Goal: Information Seeking & Learning: Check status

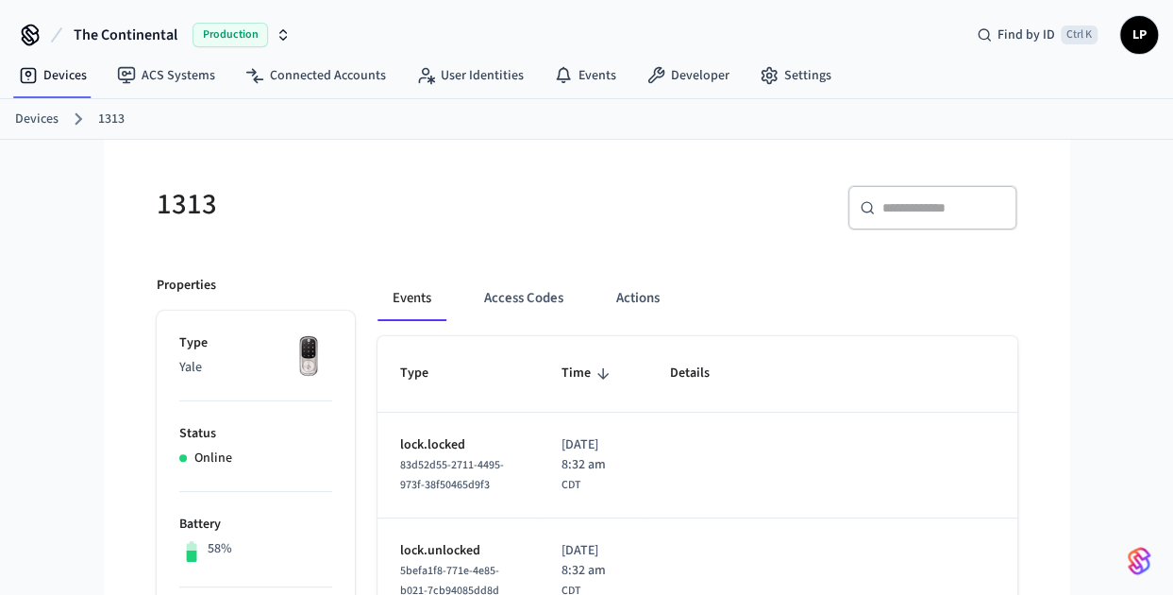
click at [40, 118] on link "Devices" at bounding box center [36, 120] width 43 height 20
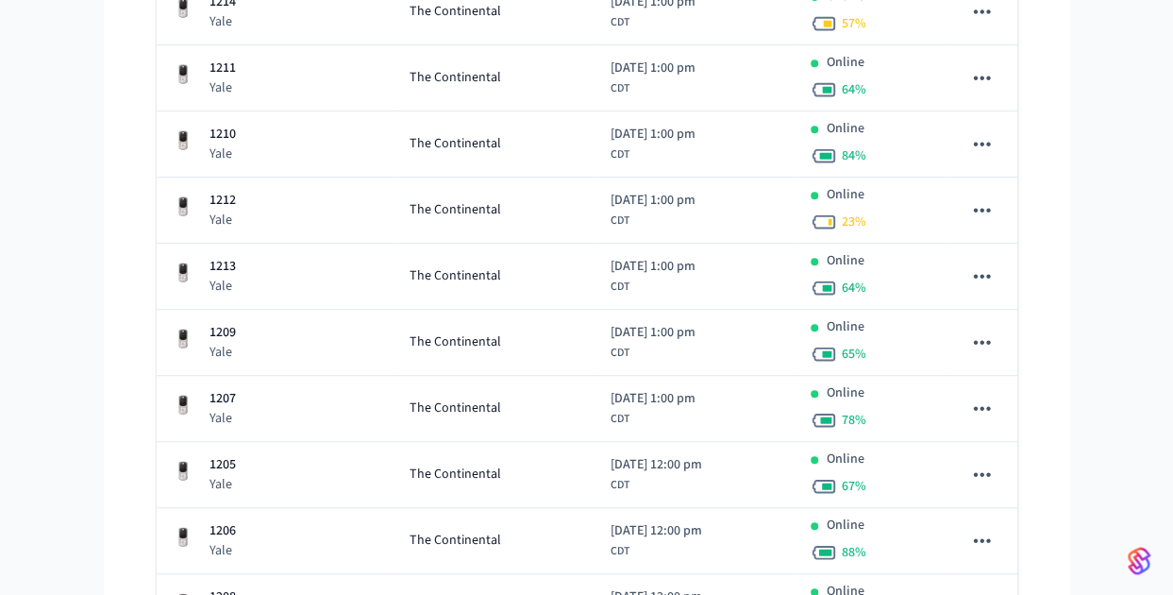
scroll to position [421, 0]
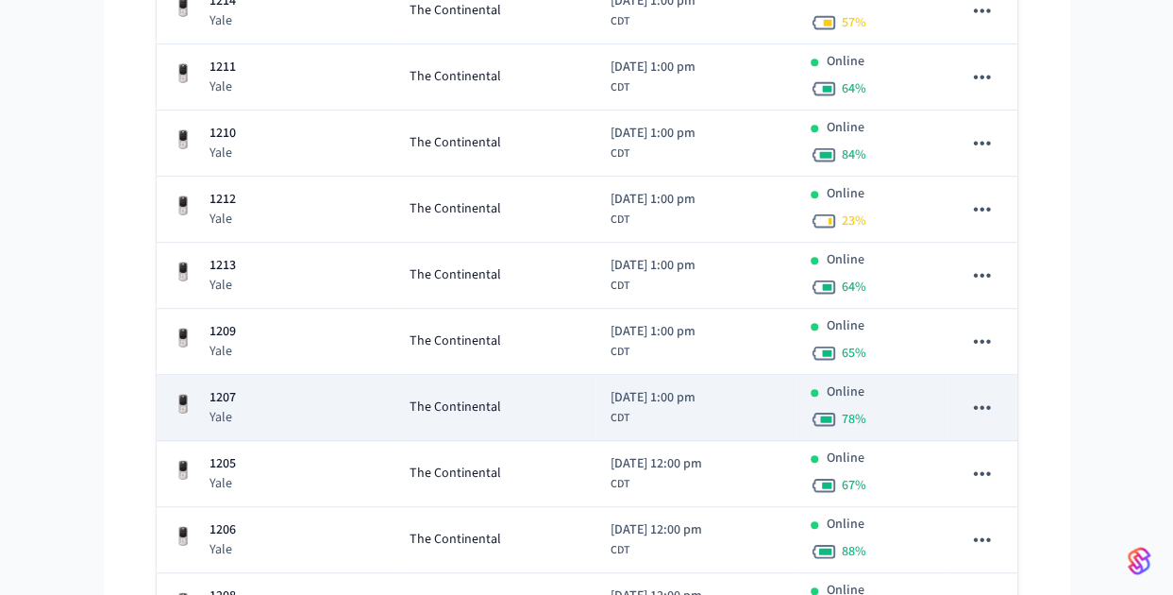
click at [643, 390] on span "[DATE] 1:00 pm" at bounding box center [653, 398] width 85 height 20
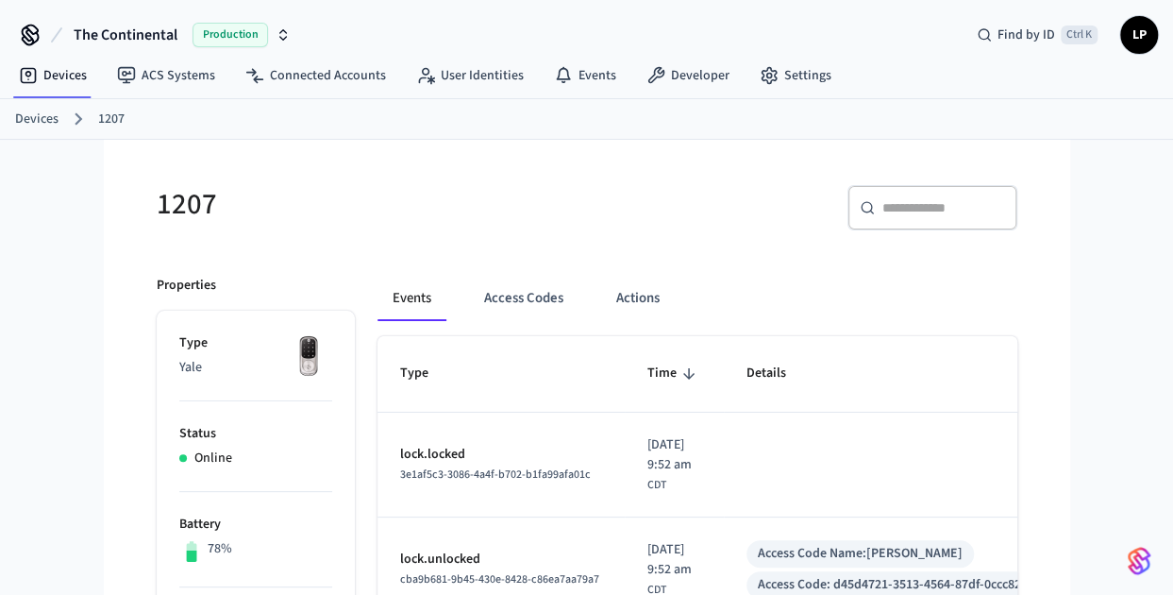
click at [358, 203] on h5 "1207" at bounding box center [366, 204] width 419 height 39
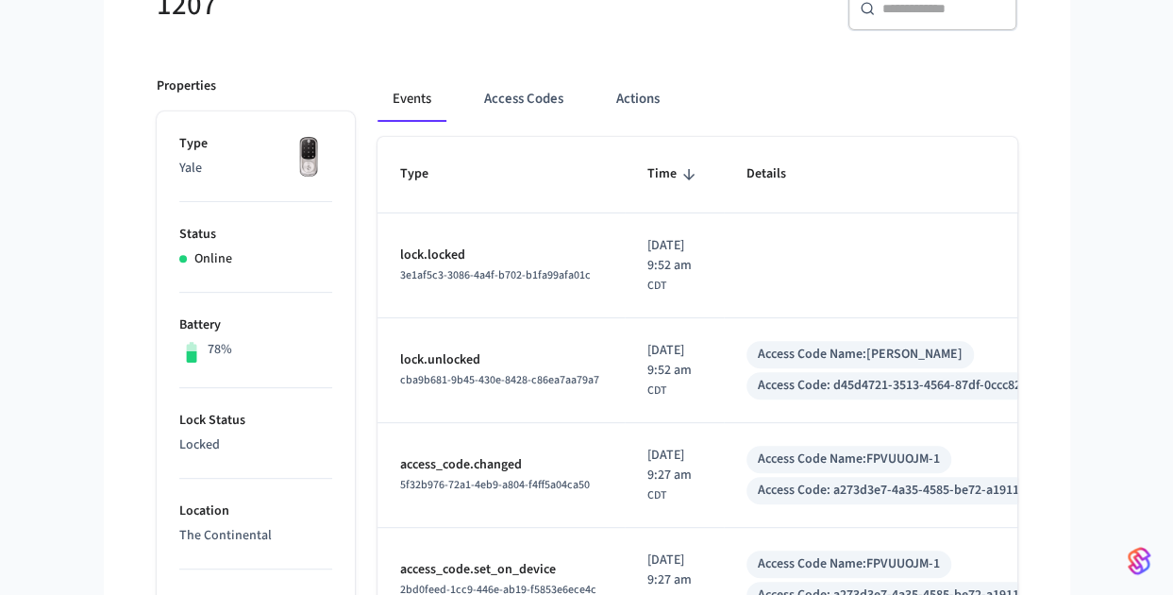
scroll to position [206, 0]
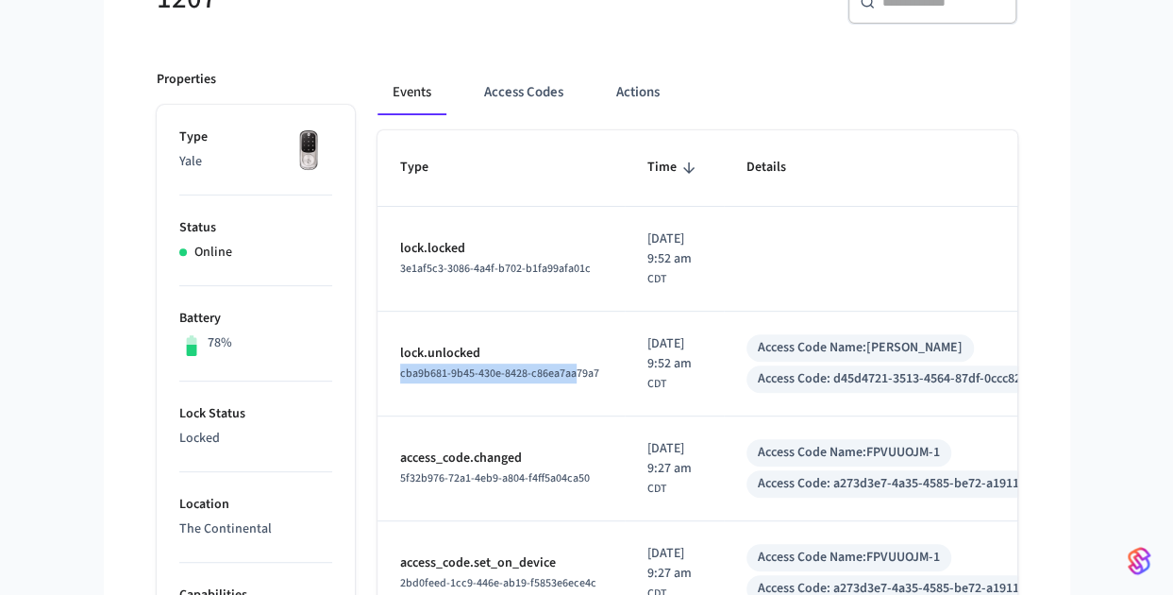
drag, startPoint x: 483, startPoint y: 349, endPoint x: 576, endPoint y: 386, distance: 99.6
click at [576, 386] on td "lock.unlocked cba9b681-9b45-430e-8428-c86ea7aa79a7" at bounding box center [501, 364] width 247 height 105
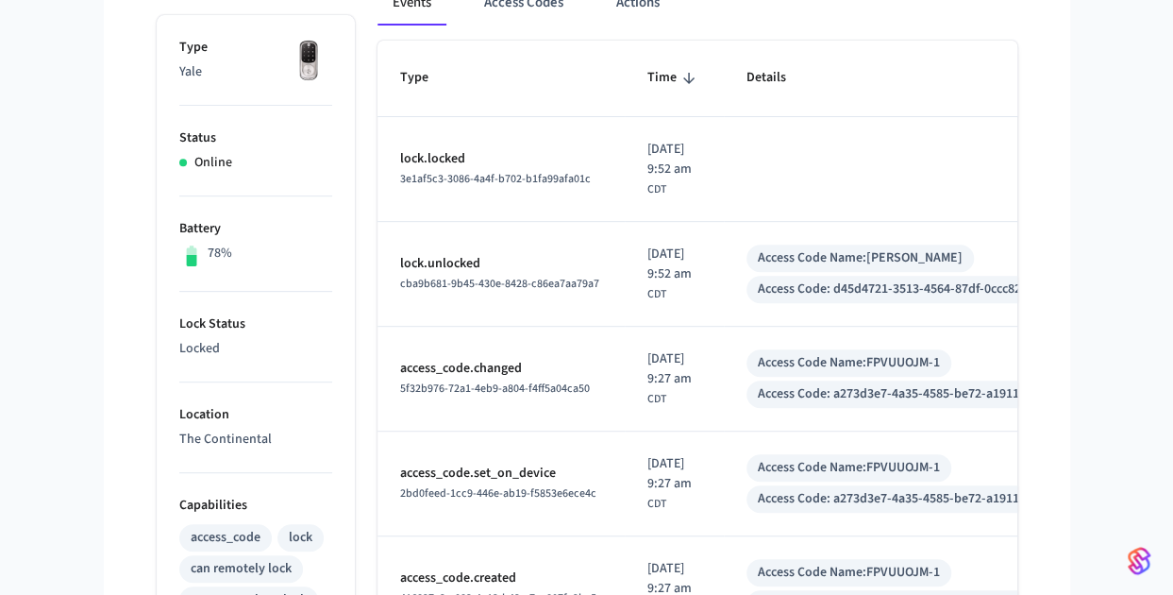
scroll to position [384, 0]
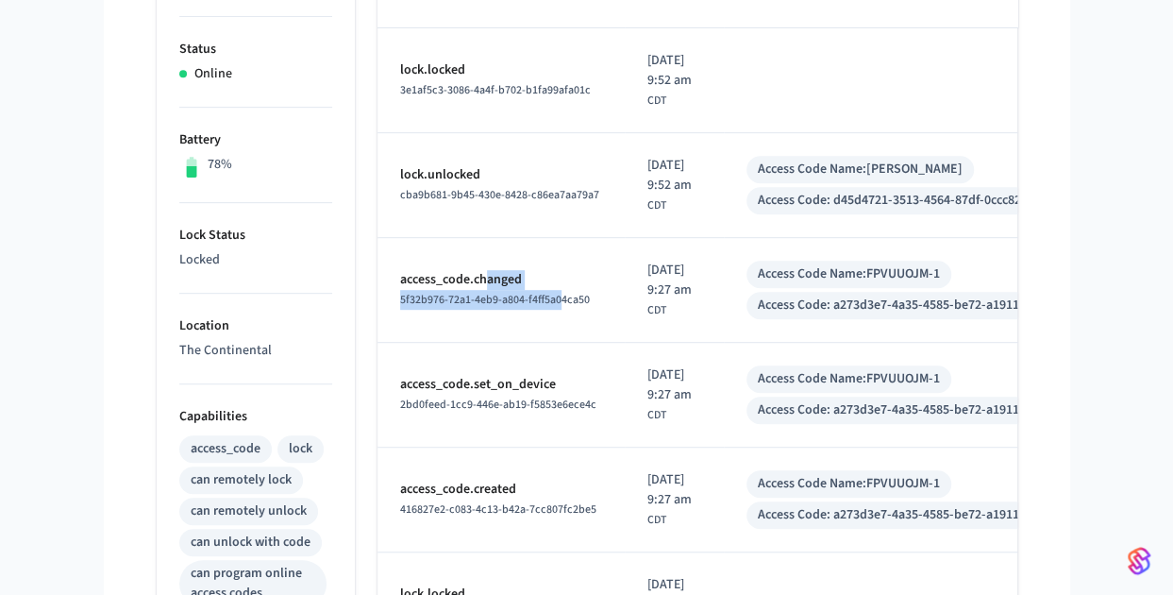
drag, startPoint x: 489, startPoint y: 269, endPoint x: 561, endPoint y: 320, distance: 88.0
click at [561, 320] on td "access_code.changed 5f32b976-72a1-4eb9-a804-f4ff5a04ca50" at bounding box center [501, 290] width 247 height 105
drag, startPoint x: 561, startPoint y: 320, endPoint x: 479, endPoint y: 255, distance: 104.8
click at [479, 255] on td "access_code.changed 5f32b976-72a1-4eb9-a804-f4ff5a04ca50" at bounding box center [501, 290] width 247 height 105
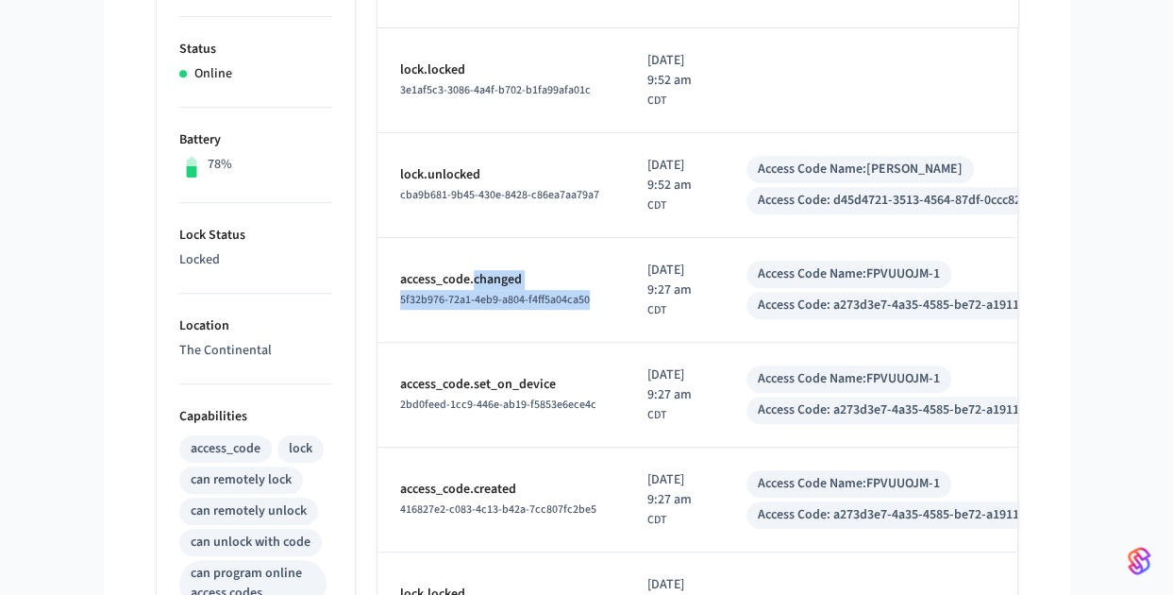
click at [479, 255] on td "access_code.changed 5f32b976-72a1-4eb9-a804-f4ff5a04ca50" at bounding box center [501, 290] width 247 height 105
drag, startPoint x: 479, startPoint y: 255, endPoint x: 602, endPoint y: 333, distance: 146.4
click at [602, 333] on td "access_code.changed 5f32b976-72a1-4eb9-a804-f4ff5a04ca50" at bounding box center [501, 290] width 247 height 105
drag, startPoint x: 602, startPoint y: 333, endPoint x: 488, endPoint y: 244, distance: 144.6
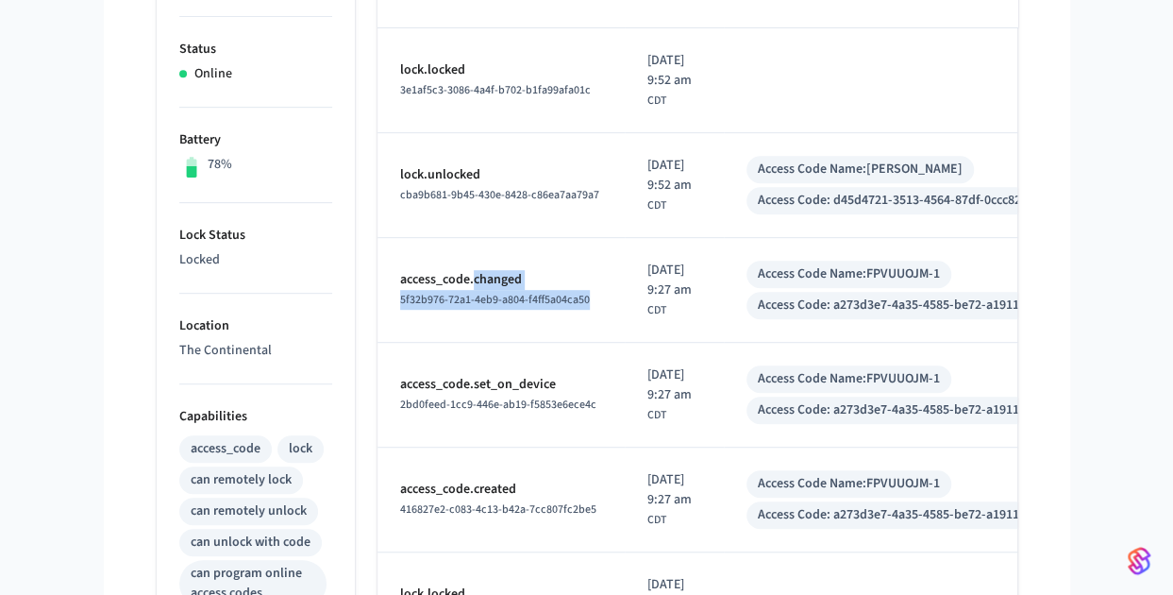
click at [488, 244] on td "access_code.changed 5f32b976-72a1-4eb9-a804-f4ff5a04ca50" at bounding box center [501, 290] width 247 height 105
drag, startPoint x: 876, startPoint y: 382, endPoint x: 958, endPoint y: 379, distance: 82.2
click at [952, 379] on div "Access Code Name: FPVUUOJM-1" at bounding box center [849, 378] width 205 height 27
copy div "FPVUUOJM-1"
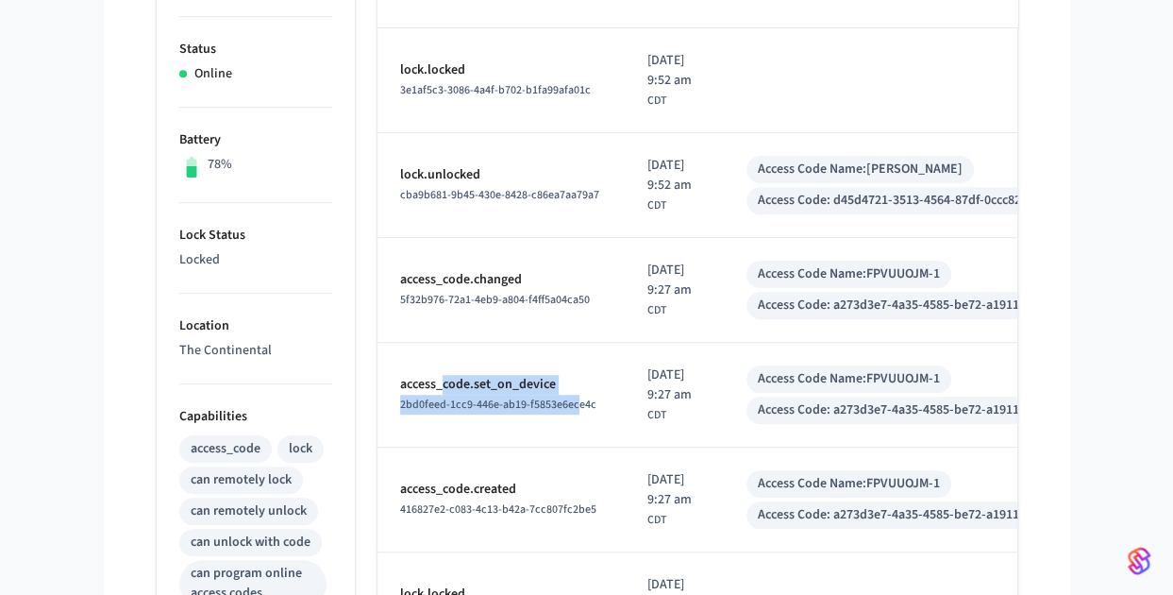
drag, startPoint x: 442, startPoint y: 362, endPoint x: 579, endPoint y: 414, distance: 146.7
click at [579, 414] on td "access_code.set_on_device 2bd0feed-1cc9-446e-ab19-f5853e6ece4c" at bounding box center [501, 395] width 247 height 105
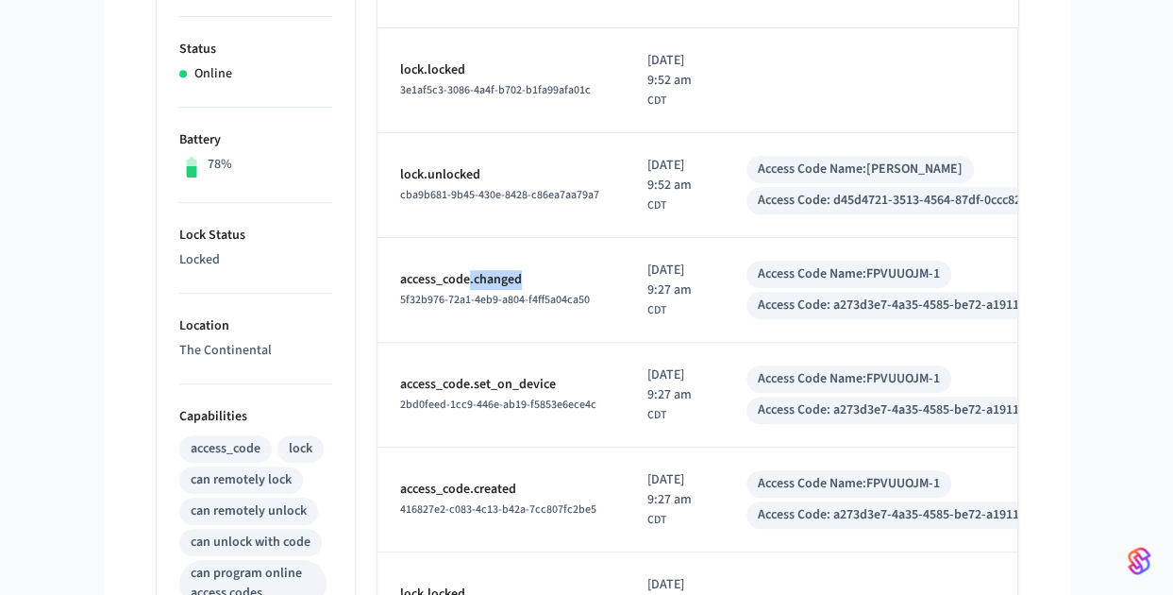
drag, startPoint x: 468, startPoint y: 259, endPoint x: 520, endPoint y: 286, distance: 58.7
click at [520, 286] on td "access_code.changed 5f32b976-72a1-4eb9-a804-f4ff5a04ca50" at bounding box center [501, 290] width 247 height 105
click at [520, 286] on p "access_code.changed" at bounding box center [501, 280] width 202 height 20
drag, startPoint x: 447, startPoint y: 142, endPoint x: 533, endPoint y: 229, distance: 123.5
click at [533, 229] on td "lock.unlocked cba9b681-9b45-430e-8428-c86ea7aa79a7" at bounding box center [501, 185] width 247 height 105
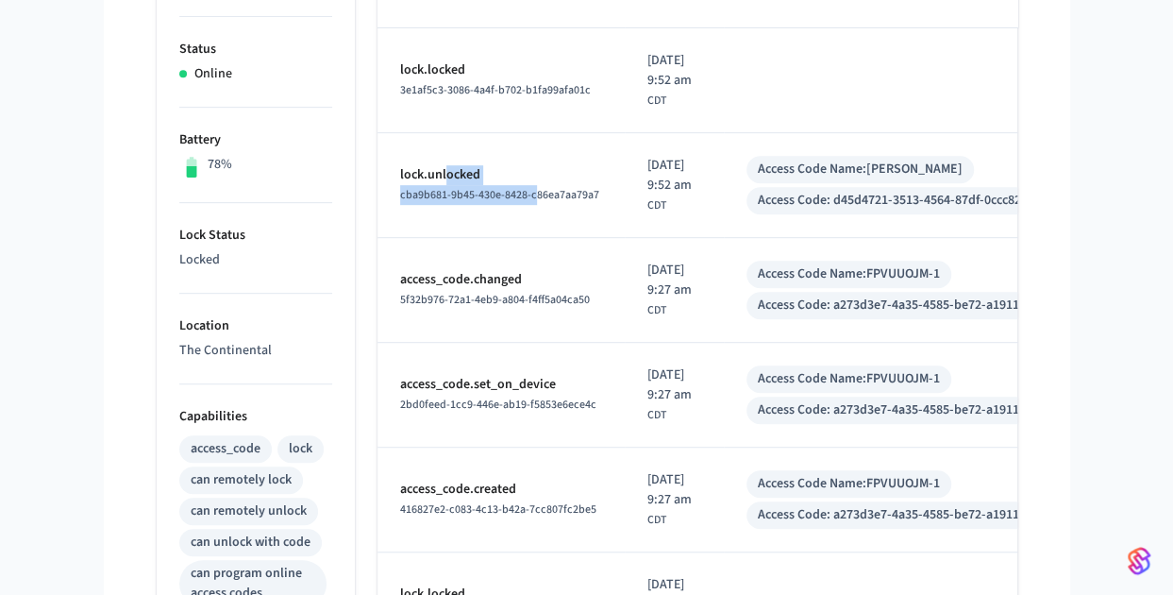
click at [533, 229] on td "lock.unlocked cba9b681-9b45-430e-8428-c86ea7aa79a7" at bounding box center [501, 185] width 247 height 105
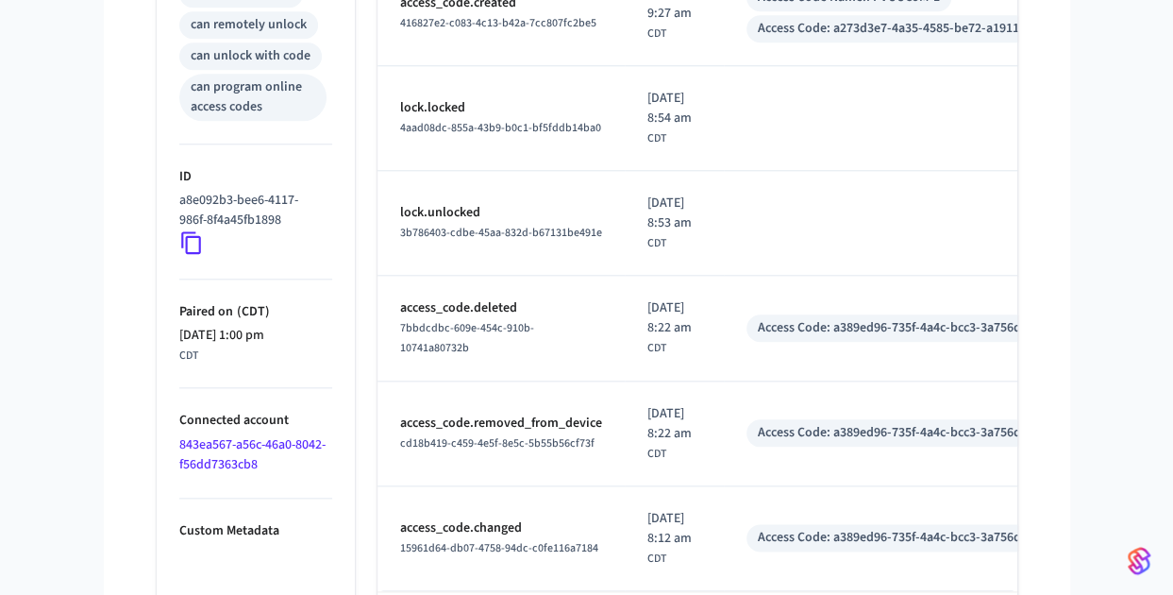
scroll to position [967, 0]
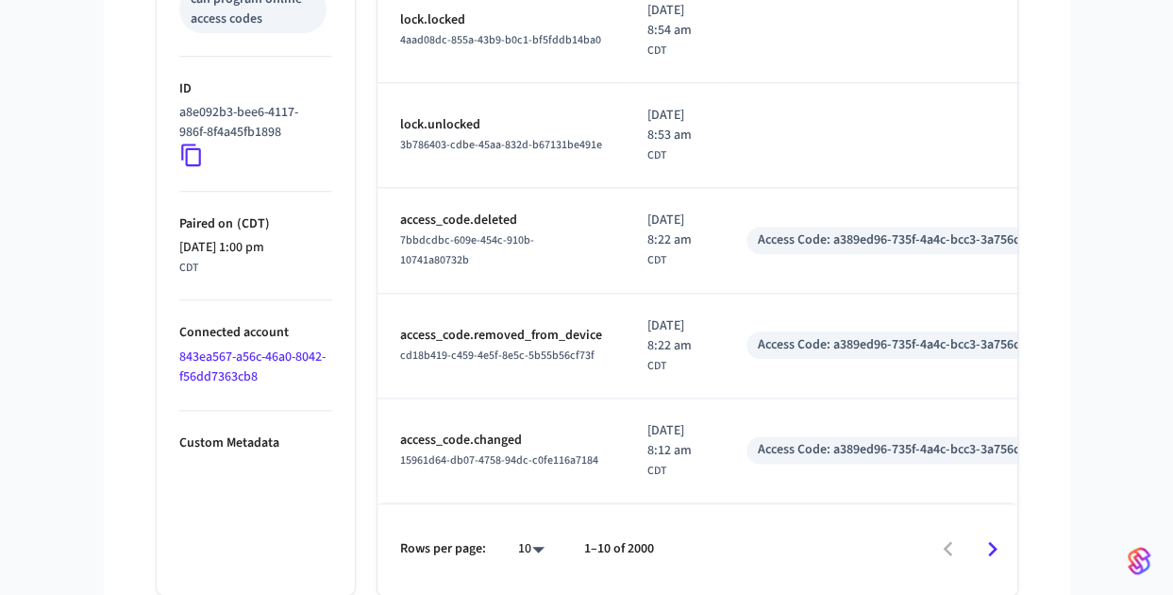
click at [995, 552] on icon "Go to next page" at bounding box center [992, 548] width 29 height 29
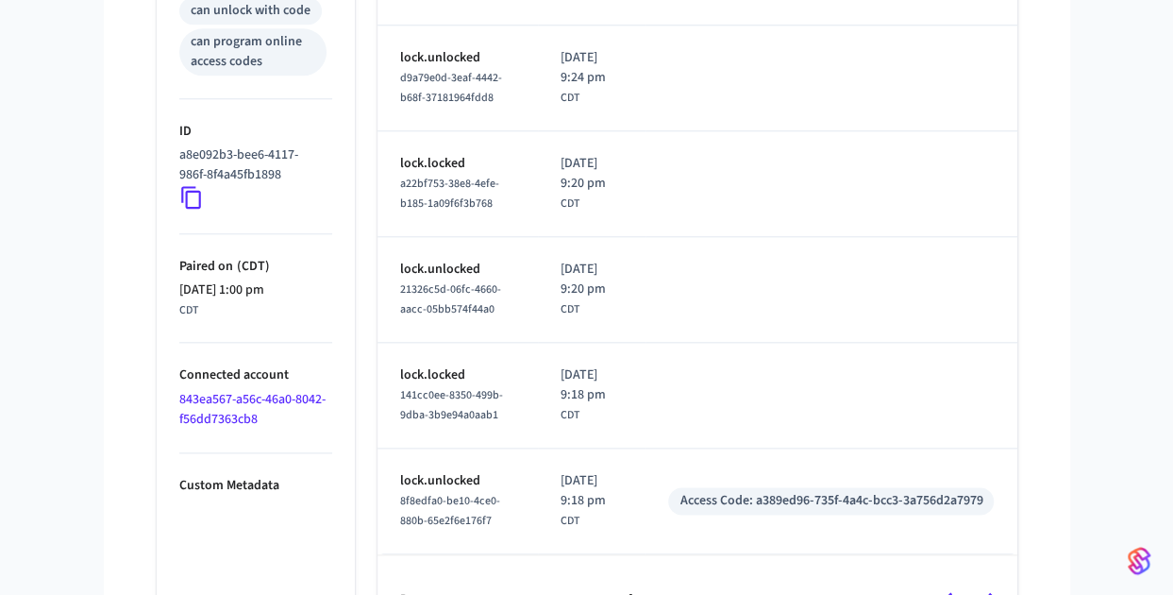
scroll to position [1002, 0]
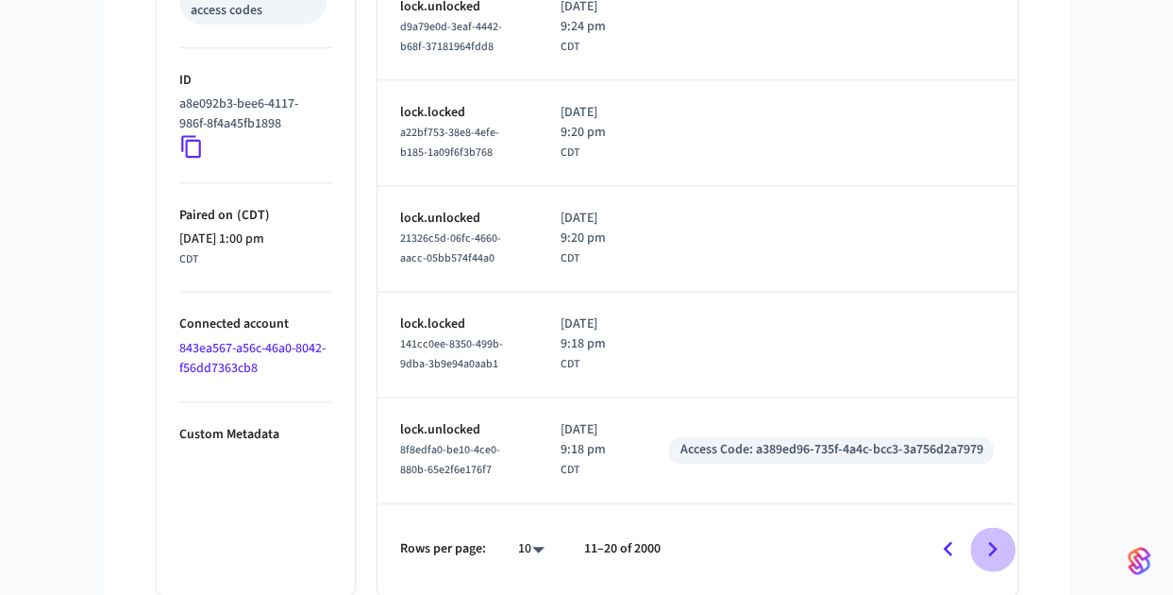
click at [988, 538] on icon "Go to next page" at bounding box center [992, 548] width 29 height 29
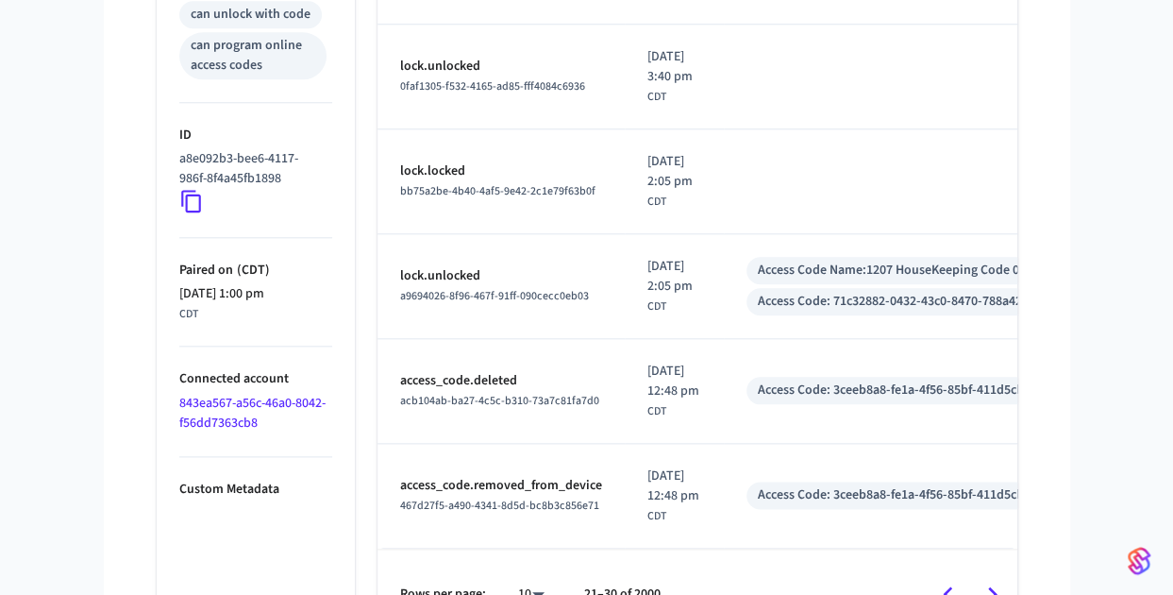
scroll to position [905, 0]
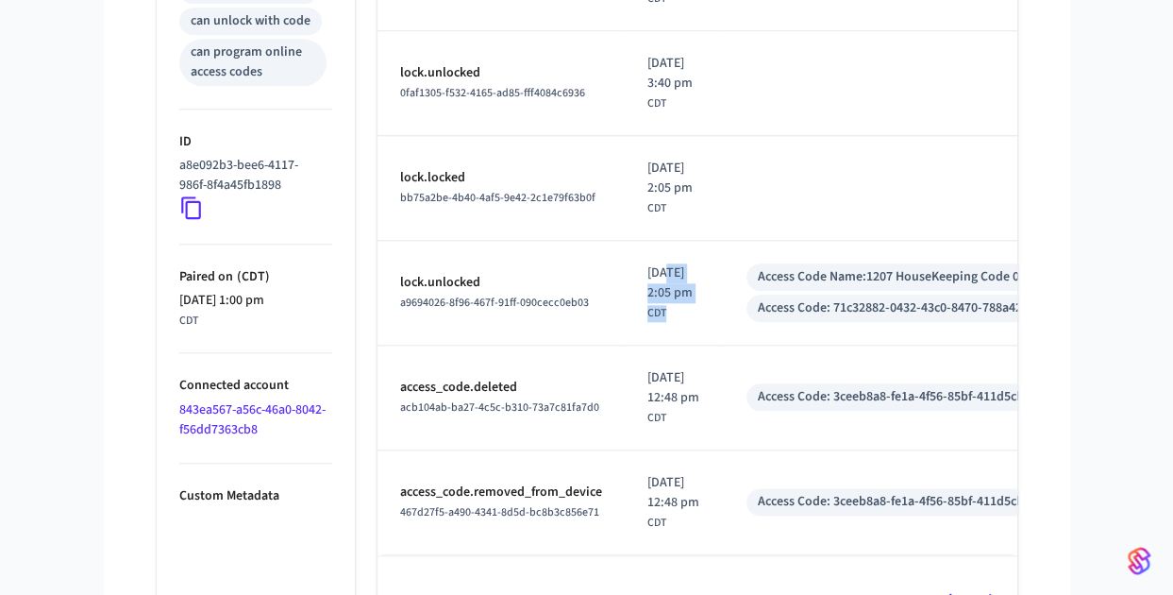
drag, startPoint x: 668, startPoint y: 265, endPoint x: 675, endPoint y: 320, distance: 55.2
click at [675, 320] on td "[DATE] 2:05 pm CDT" at bounding box center [674, 293] width 99 height 105
drag, startPoint x: 675, startPoint y: 320, endPoint x: 649, endPoint y: 245, distance: 79.1
click at [649, 245] on td "[DATE] 2:05 pm CDT" at bounding box center [674, 293] width 99 height 105
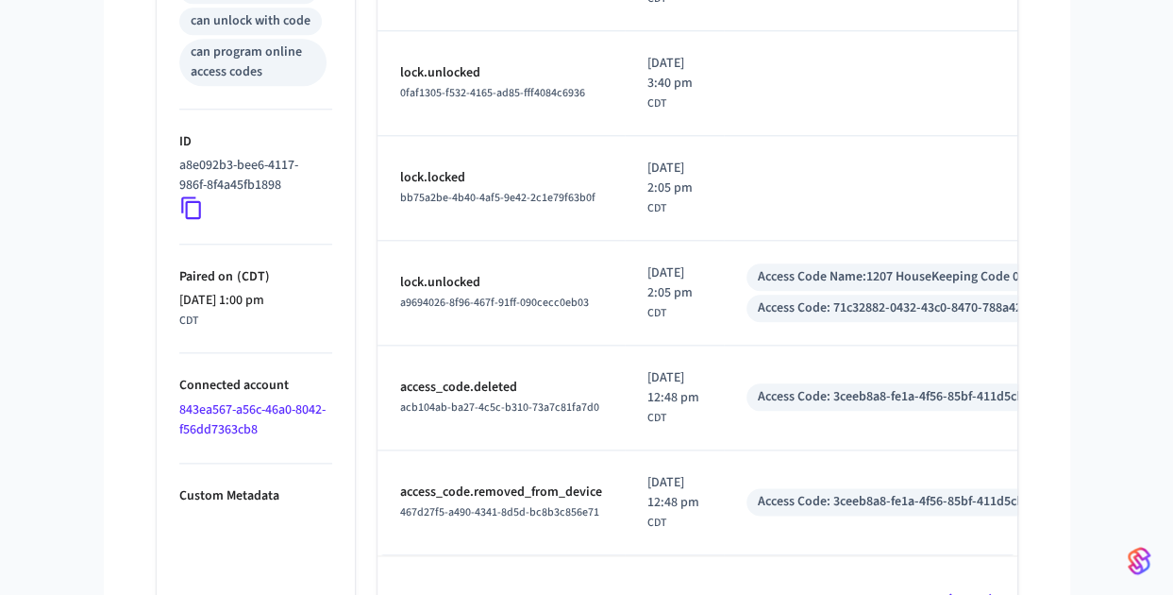
click at [649, 245] on td "[DATE] 2:05 pm CDT" at bounding box center [674, 293] width 99 height 105
drag, startPoint x: 649, startPoint y: 245, endPoint x: 706, endPoint y: 332, distance: 104.2
click at [706, 332] on td "[DATE] 2:05 pm CDT" at bounding box center [674, 293] width 99 height 105
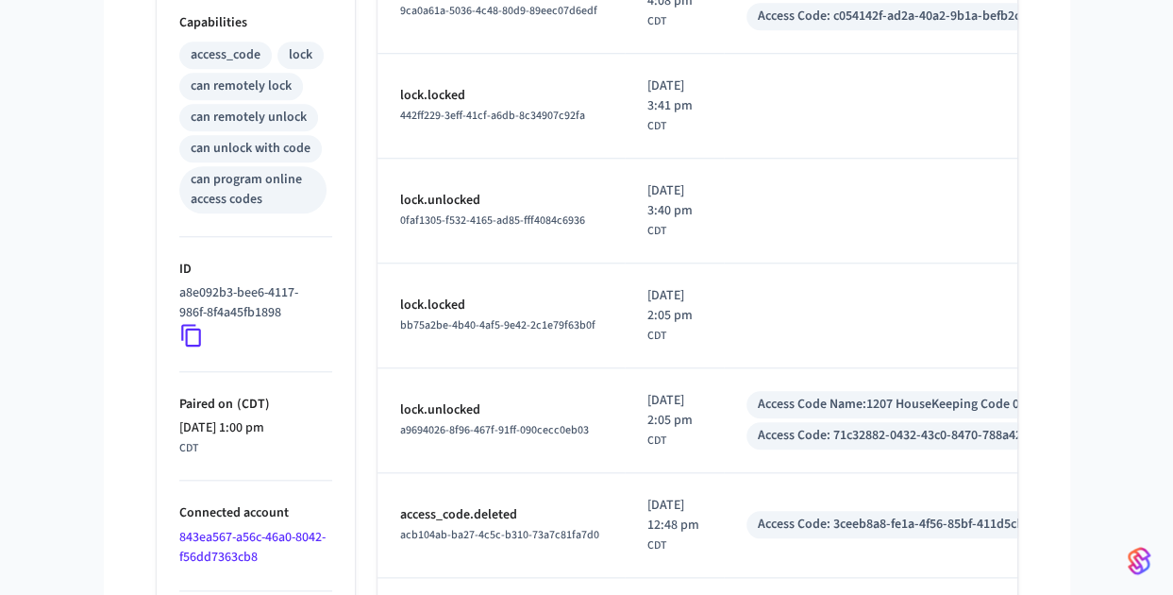
scroll to position [777, 0]
drag, startPoint x: 651, startPoint y: 167, endPoint x: 714, endPoint y: 247, distance: 101.6
click at [714, 247] on td "[DATE] 3:40 pm CDT" at bounding box center [674, 212] width 99 height 105
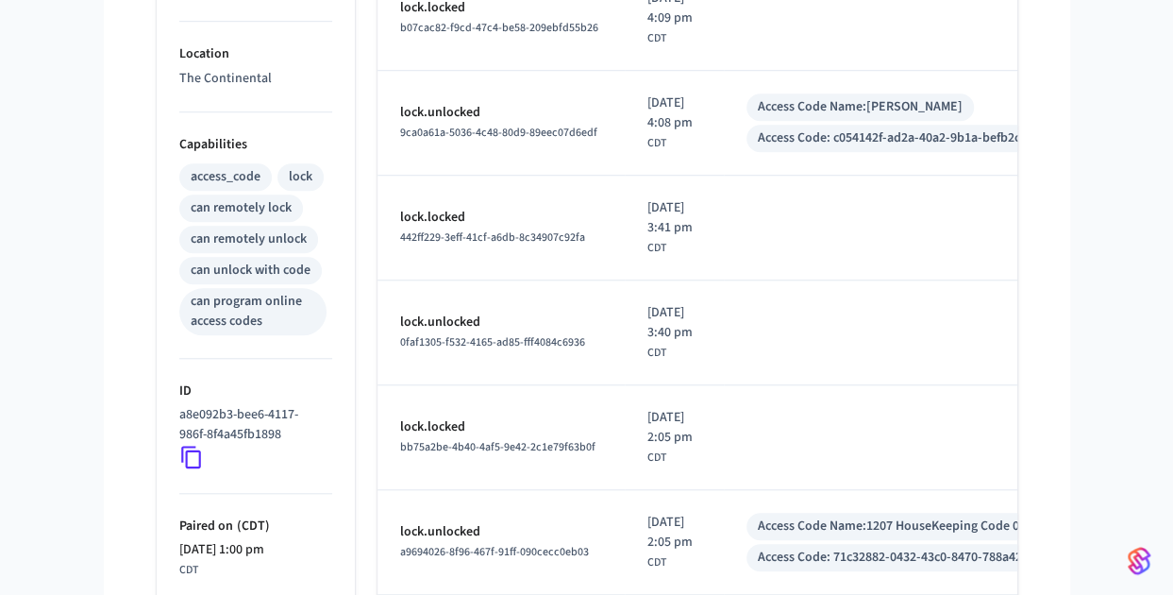
scroll to position [628, 0]
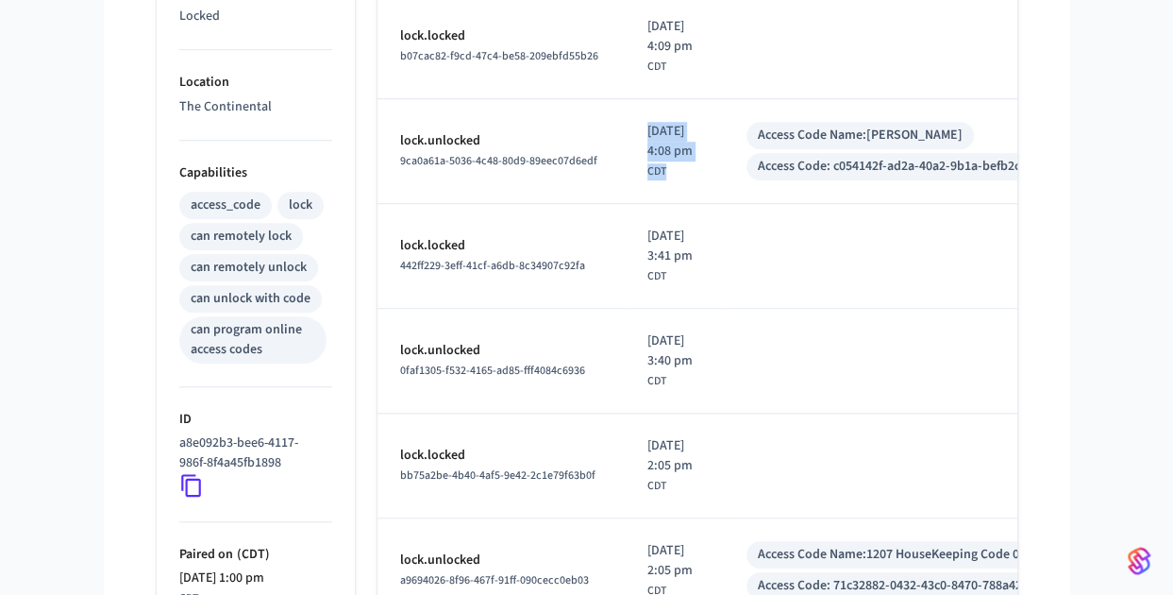
drag, startPoint x: 668, startPoint y: 110, endPoint x: 721, endPoint y: 186, distance: 92.2
click at [721, 186] on td "[DATE] 4:08 pm CDT" at bounding box center [674, 151] width 99 height 105
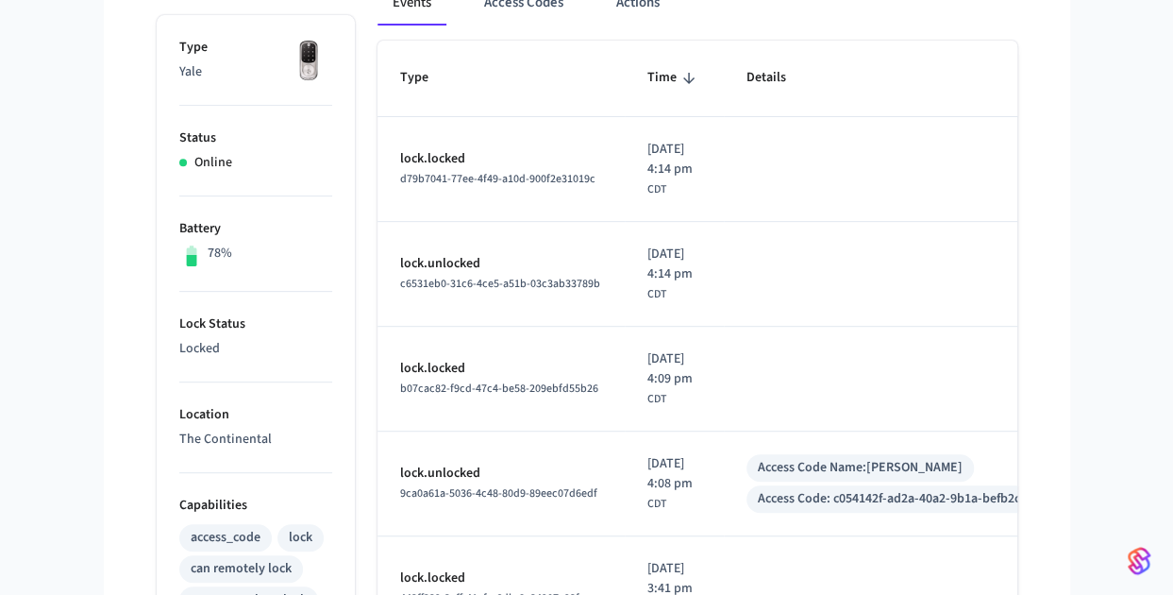
scroll to position [259, 0]
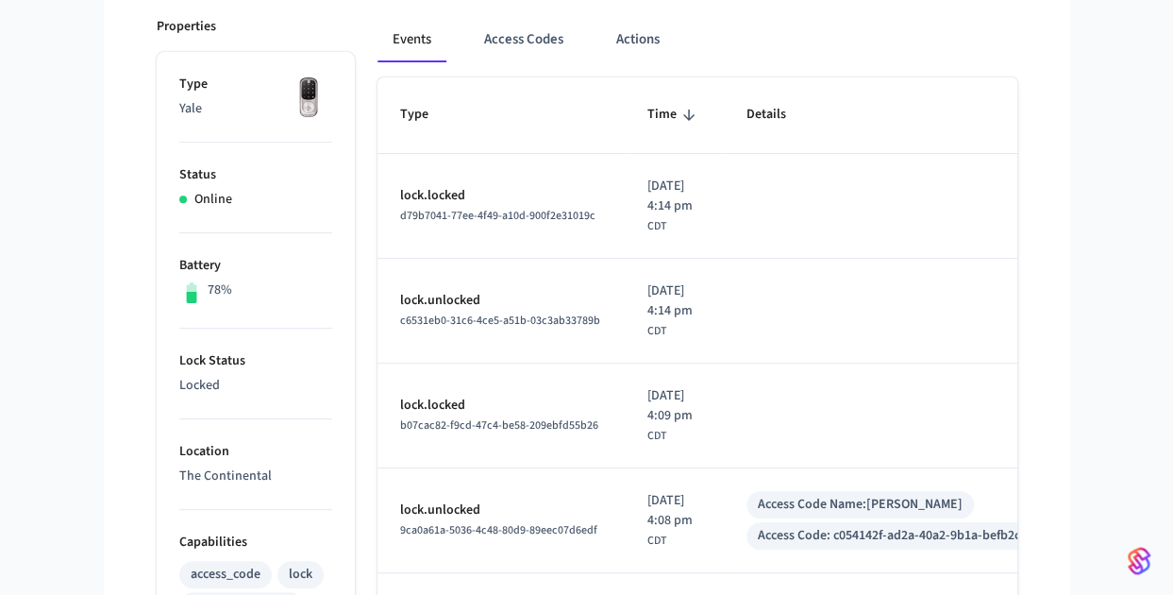
click at [1142, 212] on div "The Continental Production Find by ID Ctrl K LP Devices ACS Systems Connected A…" at bounding box center [586, 517] width 1173 height 1552
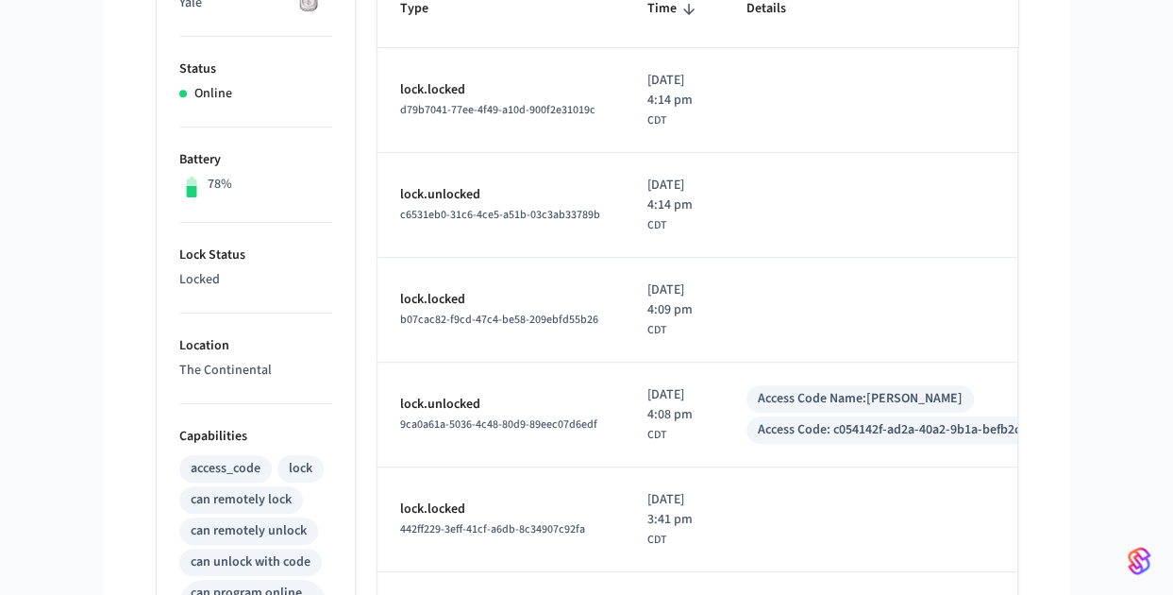
scroll to position [363, 0]
click at [1048, 264] on div "1207 ​ ​ Properties Type Yale Status Online Battery 78% Lock Status Locked Loca…" at bounding box center [587, 481] width 967 height 1411
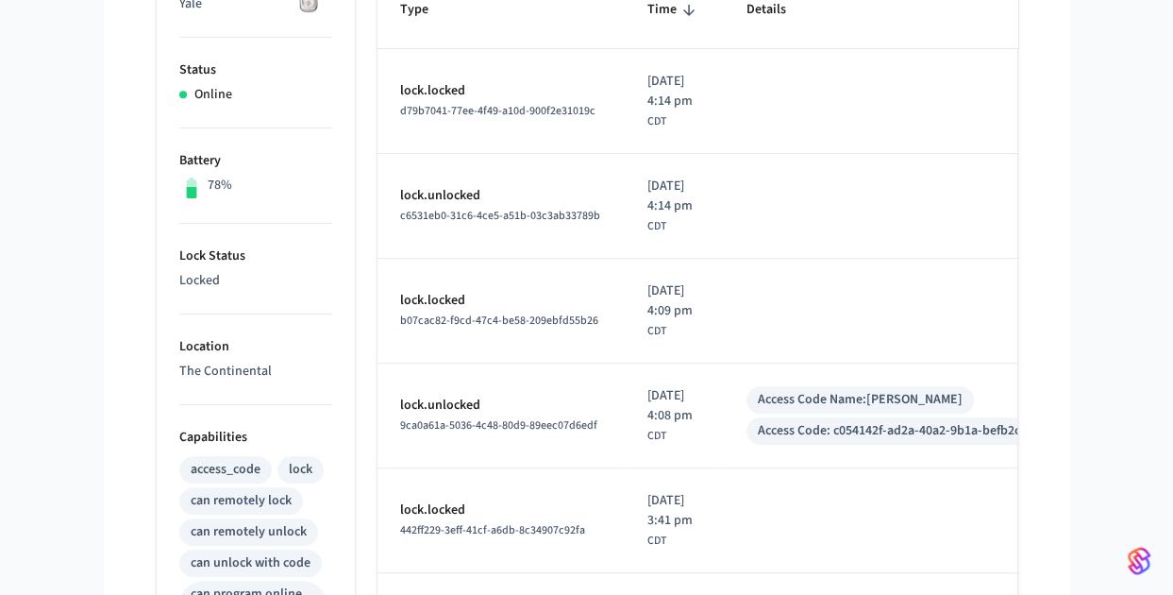
click at [1048, 264] on div "1207 ​ ​ Properties Type Yale Status Online Battery 78% Lock Status Locked Loca…" at bounding box center [587, 481] width 967 height 1411
click at [1054, 260] on div "1207 ​ ​ Properties Type Yale Status Online Battery 78% Lock Status Locked Loca…" at bounding box center [587, 481] width 967 height 1411
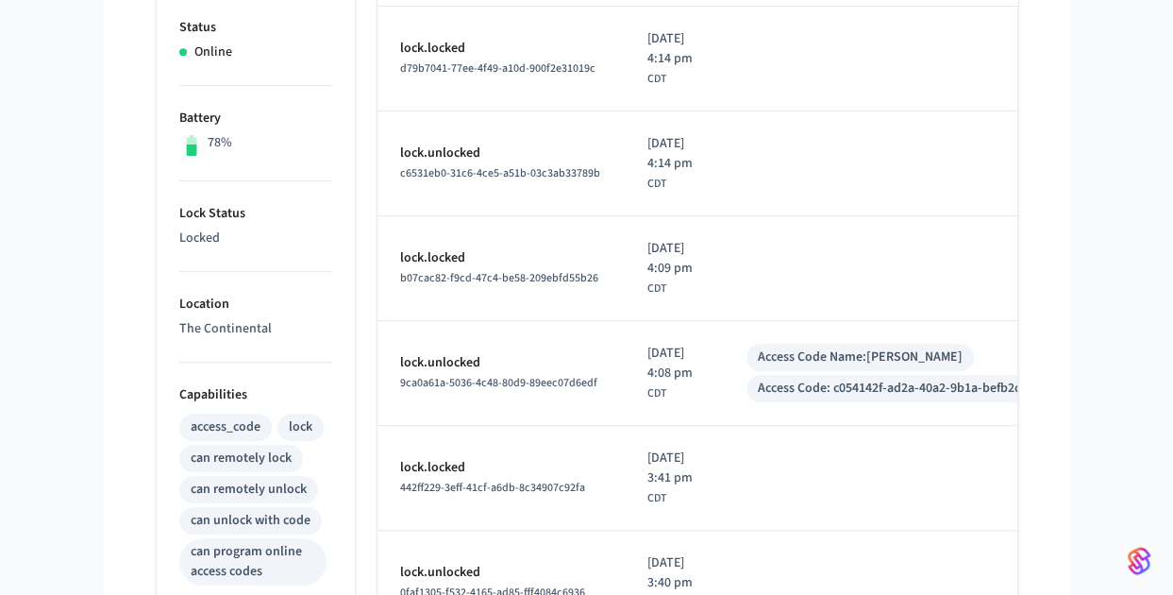
scroll to position [407, 0]
click at [1161, 241] on div "The Continental Production Find by ID Ctrl K LP Devices ACS Systems Connected A…" at bounding box center [586, 369] width 1173 height 1552
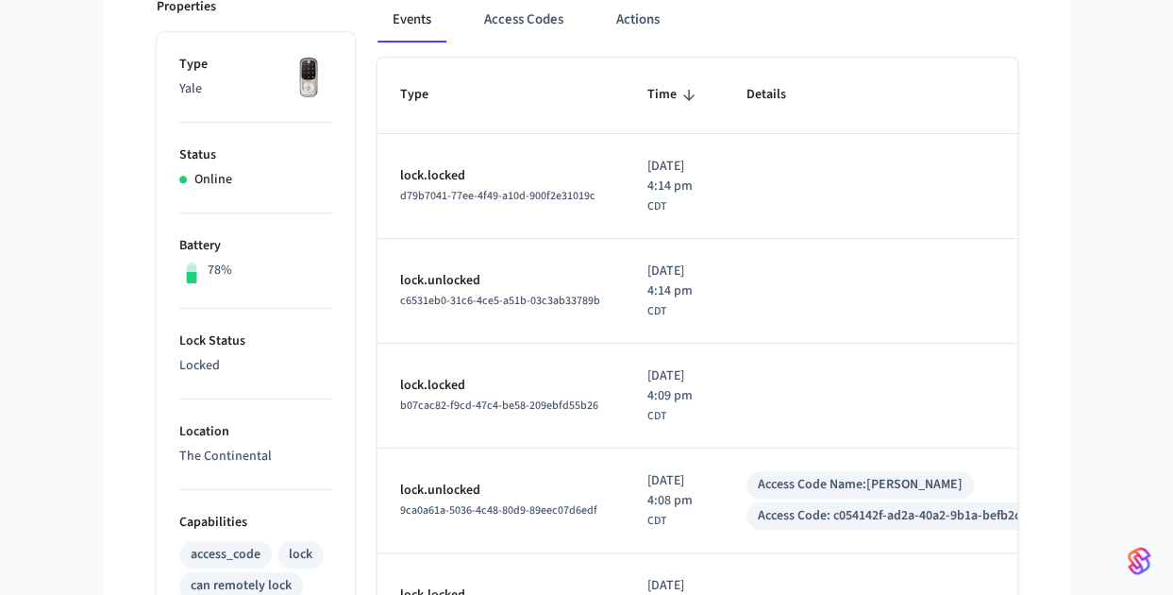
scroll to position [279, 0]
drag, startPoint x: 673, startPoint y: 413, endPoint x: 641, endPoint y: 365, distance: 57.1
click at [641, 365] on td "[DATE] 4:09 pm CDT" at bounding box center [674, 395] width 99 height 105
drag, startPoint x: 641, startPoint y: 365, endPoint x: 673, endPoint y: 420, distance: 63.5
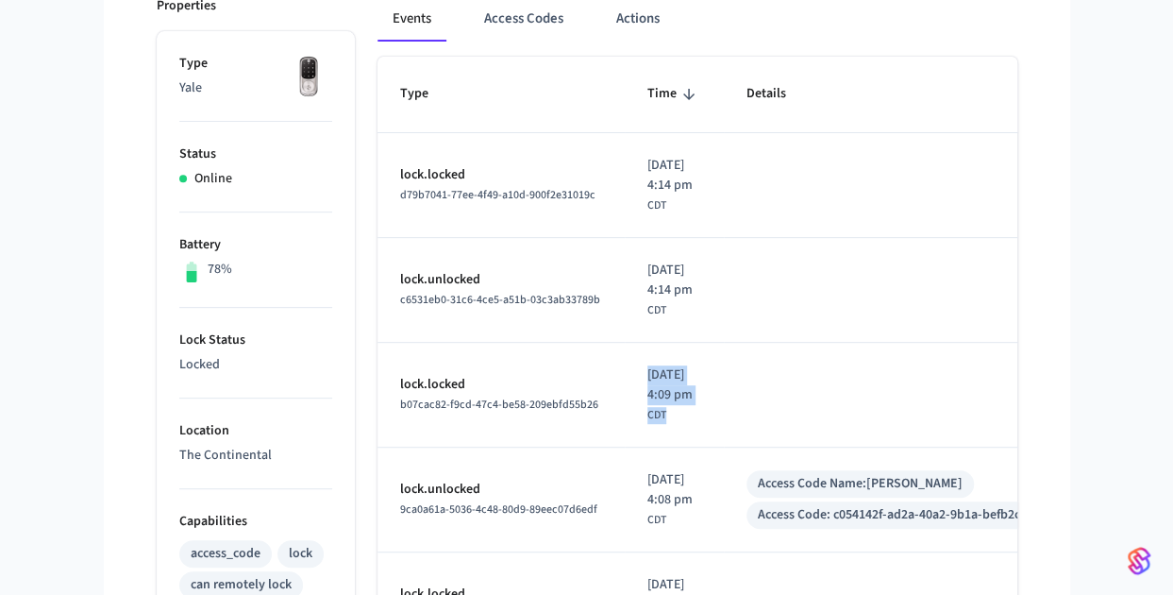
click at [673, 420] on td "[DATE] 4:09 pm CDT" at bounding box center [674, 395] width 99 height 105
click at [673, 420] on div "[DATE] 4:09 pm CDT" at bounding box center [675, 394] width 54 height 59
drag, startPoint x: 673, startPoint y: 420, endPoint x: 394, endPoint y: 352, distance: 287.6
click at [394, 352] on tr "lock.locked b07cac82-f9cd-47c4-be58-209ebfd55b26 [DATE] 4:09 pm CDT" at bounding box center [737, 395] width 719 height 105
click at [394, 352] on td "lock.locked b07cac82-f9cd-47c4-be58-209ebfd55b26" at bounding box center [501, 395] width 247 height 105
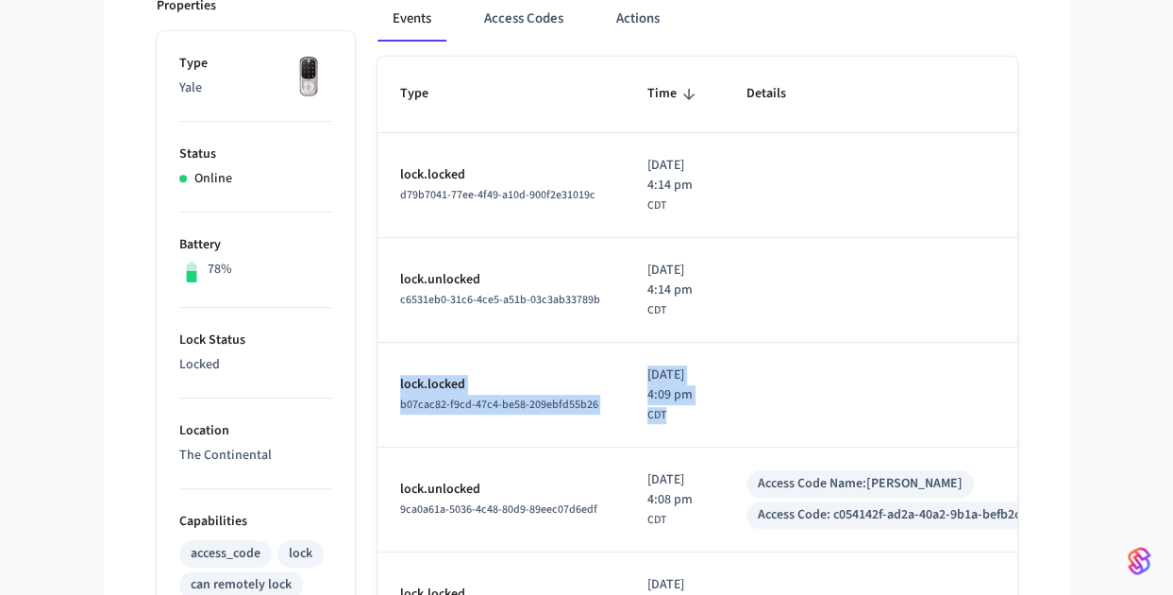
drag, startPoint x: 394, startPoint y: 352, endPoint x: 719, endPoint y: 428, distance: 334.3
click at [719, 428] on tr "lock.locked b07cac82-f9cd-47c4-be58-209ebfd55b26 [DATE] 4:09 pm CDT" at bounding box center [737, 395] width 719 height 105
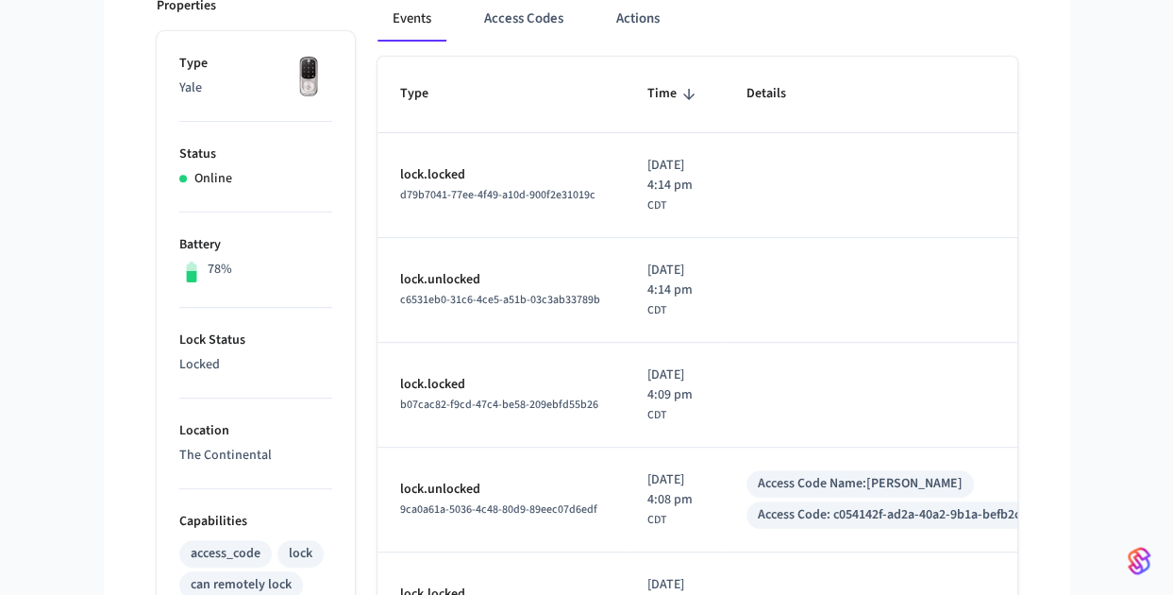
click at [719, 428] on td "[DATE] 4:09 pm CDT" at bounding box center [674, 395] width 99 height 105
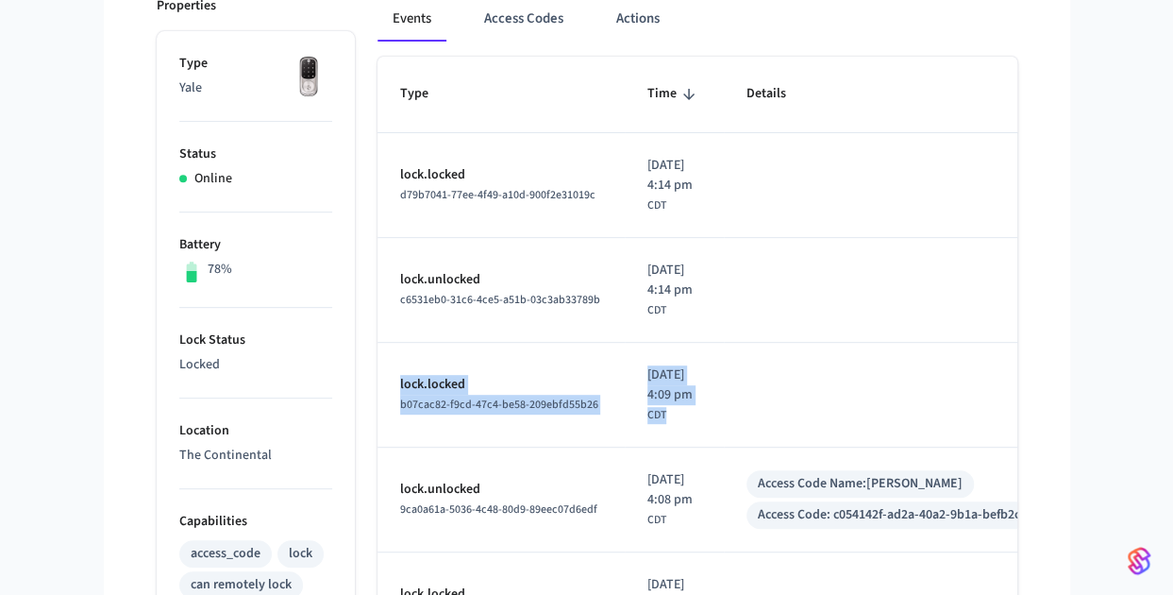
drag, startPoint x: 719, startPoint y: 428, endPoint x: 385, endPoint y: 367, distance: 339.6
click at [385, 367] on tr "lock.locked b07cac82-f9cd-47c4-be58-209ebfd55b26 [DATE] 4:09 pm CDT" at bounding box center [737, 395] width 719 height 105
click at [385, 367] on td "lock.locked b07cac82-f9cd-47c4-be58-209ebfd55b26" at bounding box center [501, 395] width 247 height 105
drag, startPoint x: 385, startPoint y: 367, endPoint x: 670, endPoint y: 431, distance: 292.2
click at [670, 431] on tr "lock.locked b07cac82-f9cd-47c4-be58-209ebfd55b26 [DATE] 4:09 pm CDT" at bounding box center [737, 395] width 719 height 105
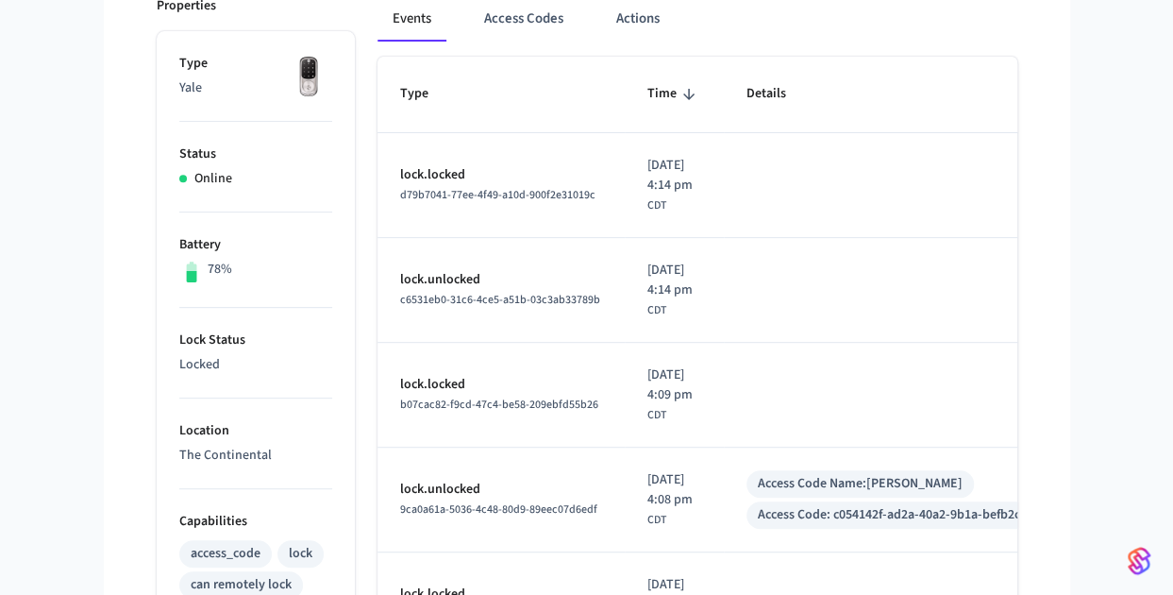
click at [670, 431] on td "[DATE] 4:09 pm CDT" at bounding box center [674, 395] width 99 height 105
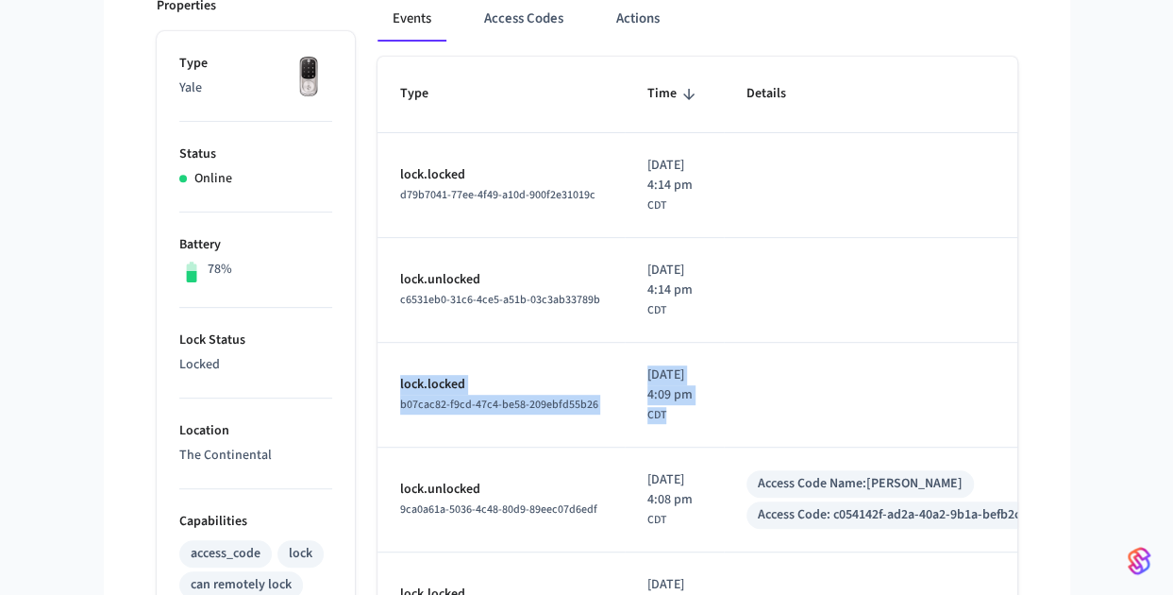
drag, startPoint x: 670, startPoint y: 431, endPoint x: 398, endPoint y: 362, distance: 280.7
click at [398, 362] on tr "lock.locked b07cac82-f9cd-47c4-be58-209ebfd55b26 [DATE] 4:09 pm CDT" at bounding box center [737, 395] width 719 height 105
click at [398, 362] on td "lock.locked b07cac82-f9cd-47c4-be58-209ebfd55b26" at bounding box center [501, 395] width 247 height 105
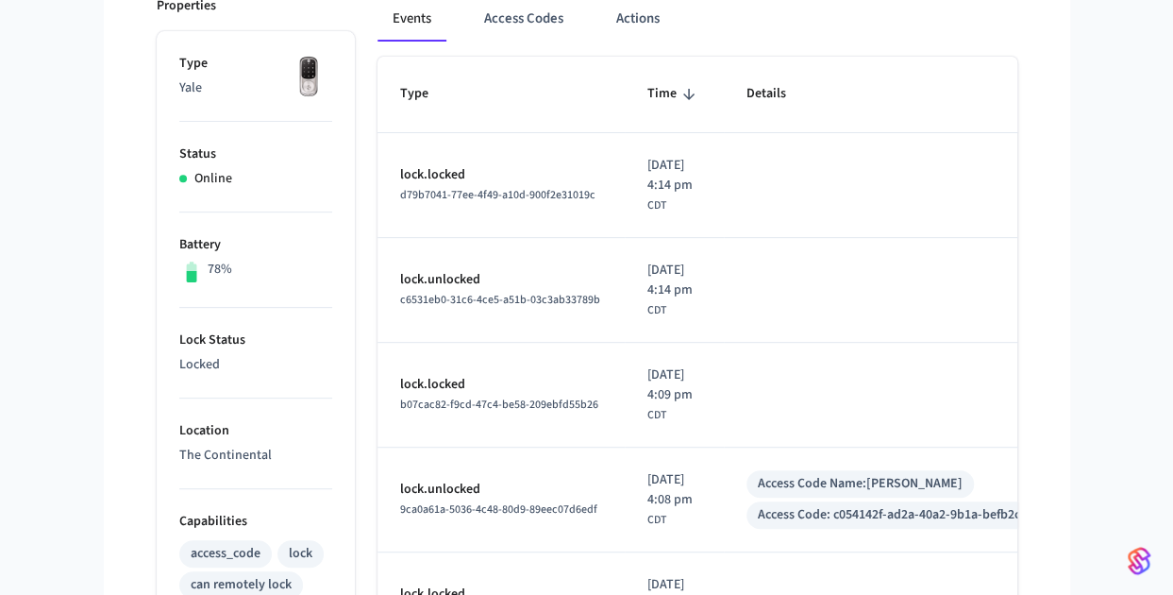
click at [398, 362] on td "lock.locked b07cac82-f9cd-47c4-be58-209ebfd55b26" at bounding box center [501, 395] width 247 height 105
drag, startPoint x: 384, startPoint y: 250, endPoint x: 696, endPoint y: 316, distance: 318.5
click at [696, 316] on tr "lock.unlocked c6531eb0-31c6-4ce5-a51b-03c3ab33789b [DATE] 4:14 pm CDT" at bounding box center [737, 290] width 719 height 105
click at [696, 316] on div "[DATE] 4:14 pm CDT" at bounding box center [675, 290] width 54 height 59
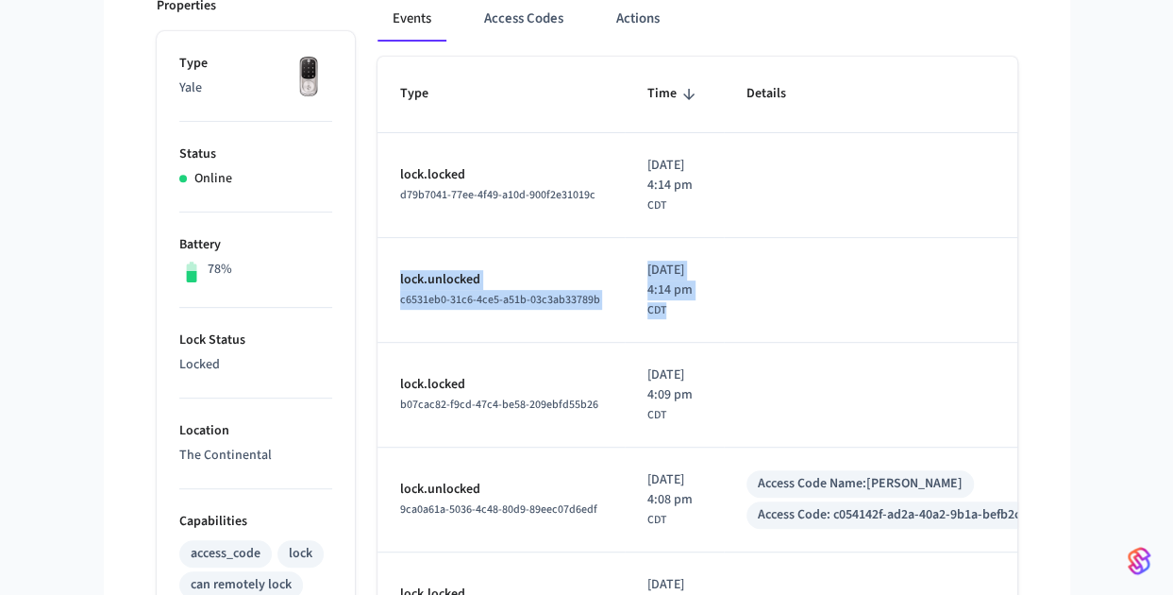
drag, startPoint x: 672, startPoint y: 324, endPoint x: 379, endPoint y: 244, distance: 303.2
click at [379, 244] on tr "lock.unlocked c6531eb0-31c6-4ce5-a51b-03c3ab33789b [DATE] 4:14 pm CDT" at bounding box center [737, 290] width 719 height 105
click at [379, 244] on td "lock.unlocked c6531eb0-31c6-4ce5-a51b-03c3ab33789b" at bounding box center [501, 290] width 247 height 105
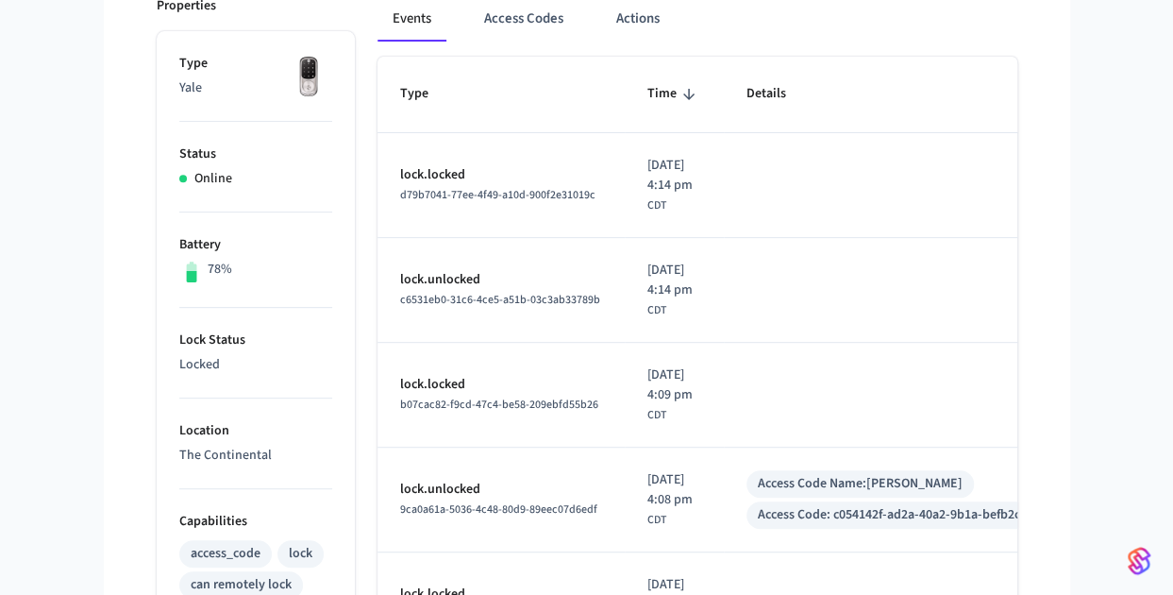
click at [378, 238] on td "lock.unlocked c6531eb0-31c6-4ce5-a51b-03c3ab33789b" at bounding box center [501, 290] width 247 height 105
click at [378, 239] on td "lock.unlocked c6531eb0-31c6-4ce5-a51b-03c3ab33789b" at bounding box center [501, 290] width 247 height 105
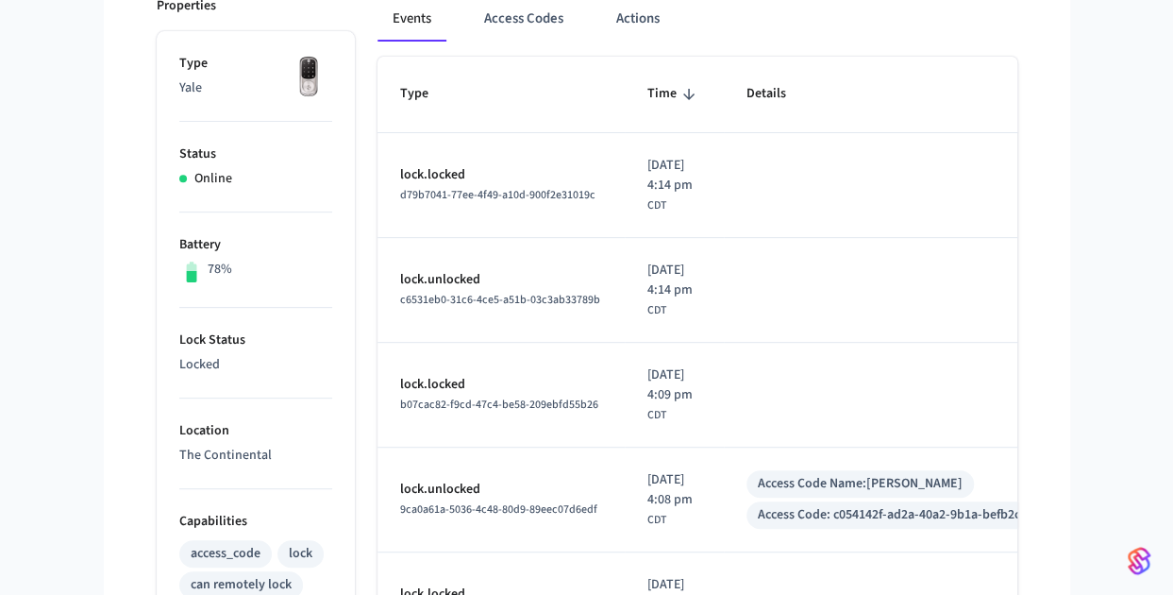
click at [378, 239] on td "lock.unlocked c6531eb0-31c6-4ce5-a51b-03c3ab33789b" at bounding box center [501, 290] width 247 height 105
click at [1023, 239] on div "1207 ​ ​ Properties Type Yale Status Online Battery 78% Lock Status Locked Loca…" at bounding box center [587, 577] width 891 height 1389
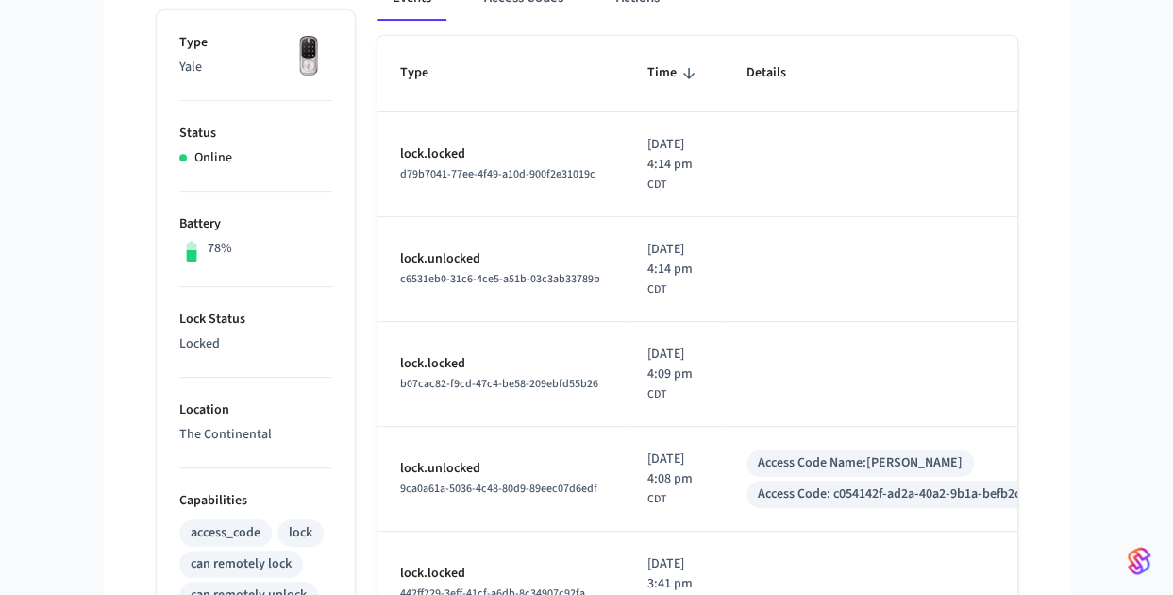
scroll to position [301, 0]
click at [1023, 239] on div "1207 ​ ​ Properties Type Yale Status Online Battery 78% Lock Status Locked Loca…" at bounding box center [587, 555] width 891 height 1389
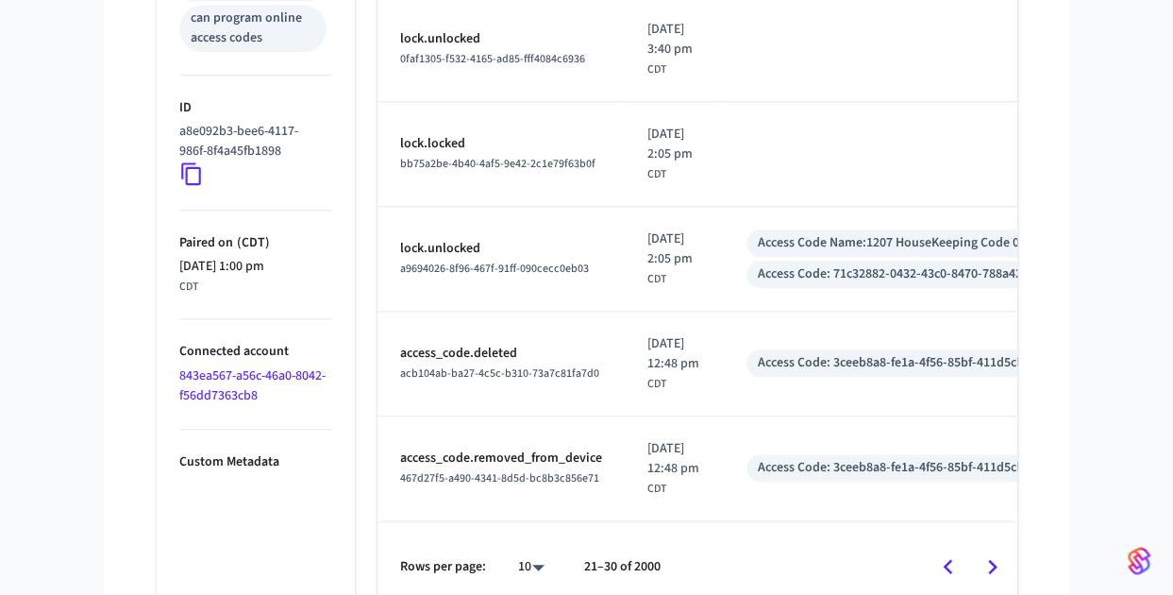
scroll to position [1006, 0]
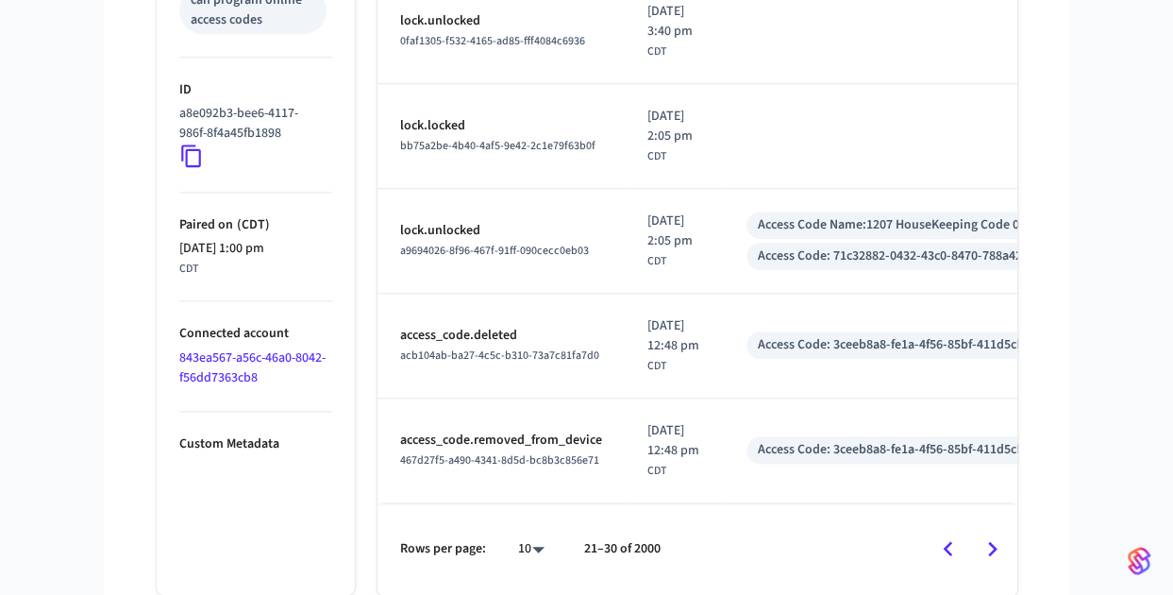
click at [953, 561] on icon "Go to previous page" at bounding box center [948, 548] width 29 height 29
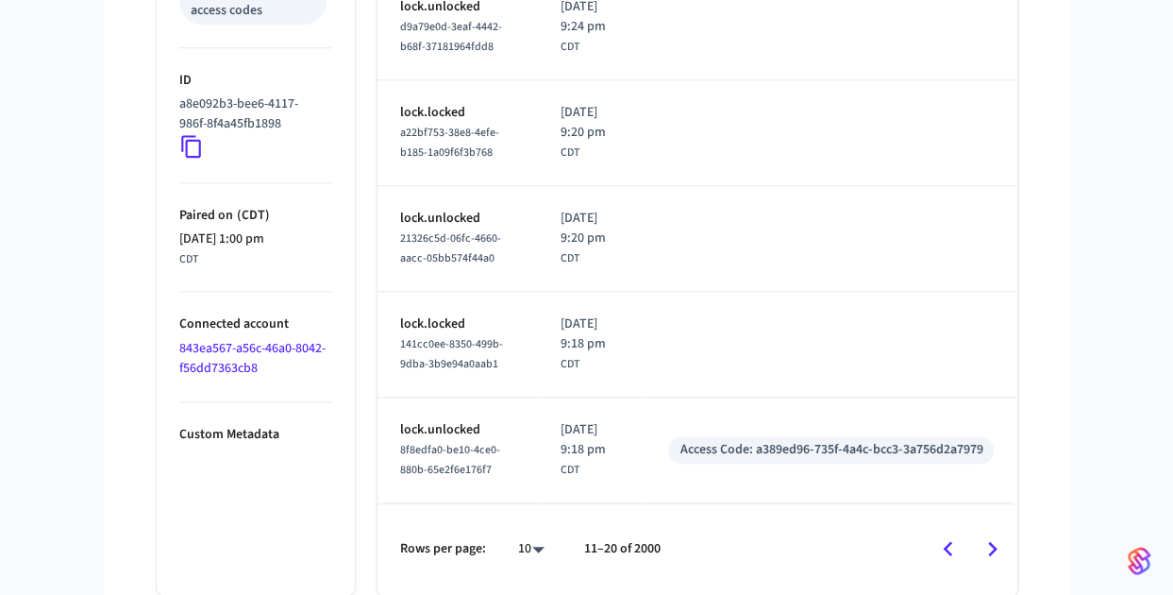
scroll to position [1002, 0]
drag, startPoint x: 658, startPoint y: 442, endPoint x: 994, endPoint y: 461, distance: 336.6
click at [994, 461] on td "Access Code: a389ed96-735f-4a4c-bcc3-3a756d2a7979" at bounding box center [831, 450] width 371 height 106
click at [995, 462] on td "Access Code: a389ed96-735f-4a4c-bcc3-3a756d2a7979" at bounding box center [831, 450] width 371 height 106
click at [1003, 552] on icon "Go to next page" at bounding box center [992, 548] width 29 height 29
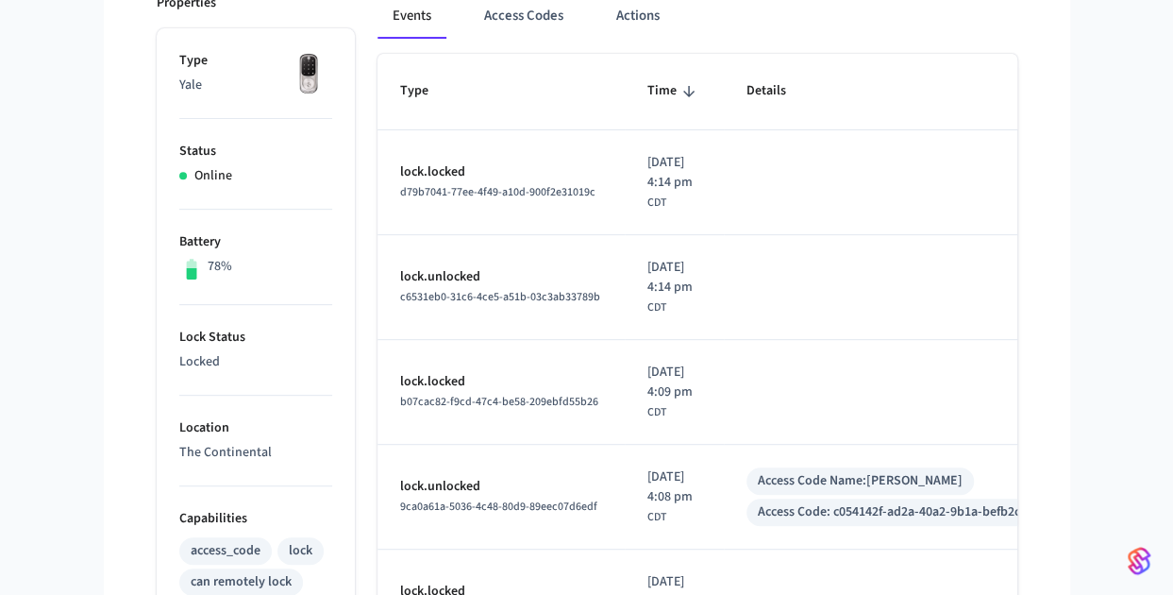
scroll to position [283, 0]
drag, startPoint x: 648, startPoint y: 157, endPoint x: 685, endPoint y: 210, distance: 65.0
click at [685, 210] on td "[DATE] 4:14 pm CDT" at bounding box center [674, 181] width 99 height 105
drag, startPoint x: 685, startPoint y: 210, endPoint x: 632, endPoint y: 143, distance: 86.0
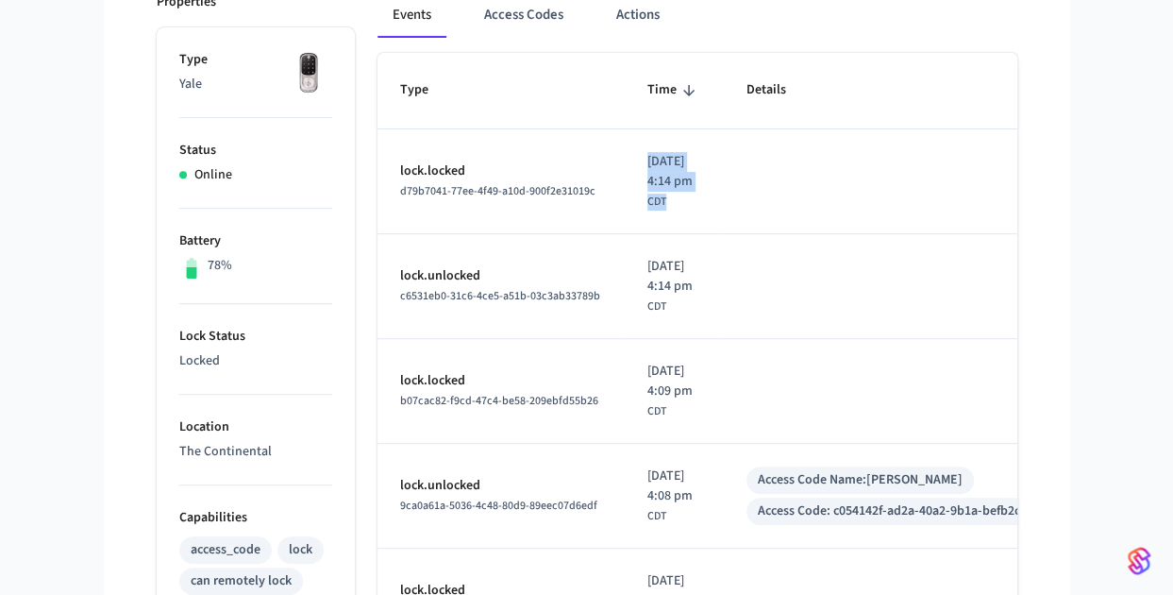
click at [632, 143] on td "[DATE] 4:14 pm CDT" at bounding box center [674, 181] width 99 height 105
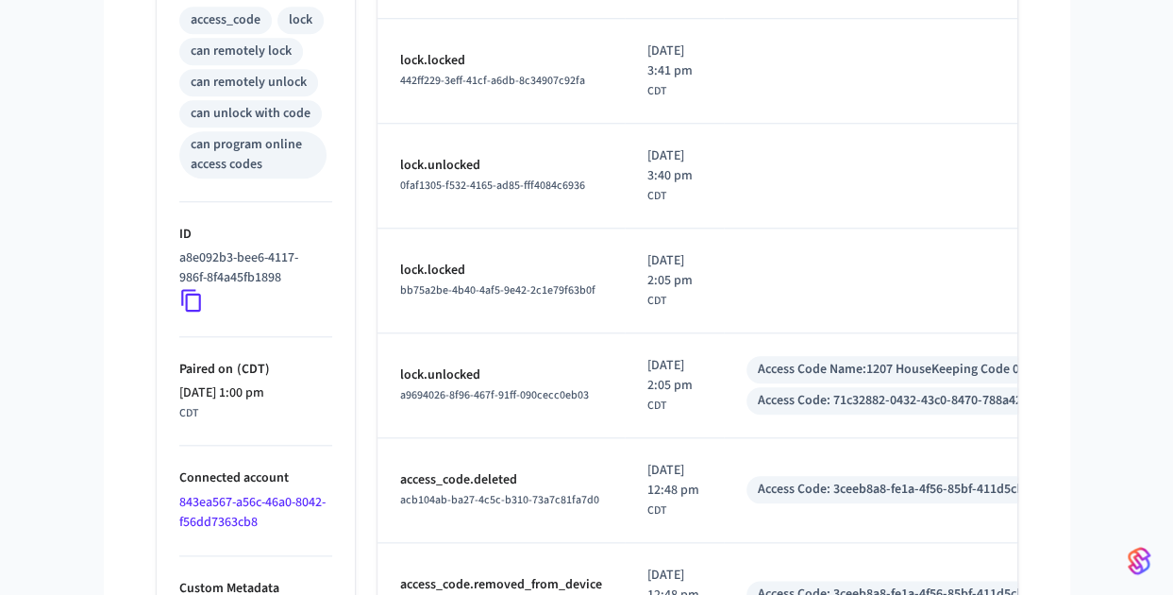
scroll to position [1006, 0]
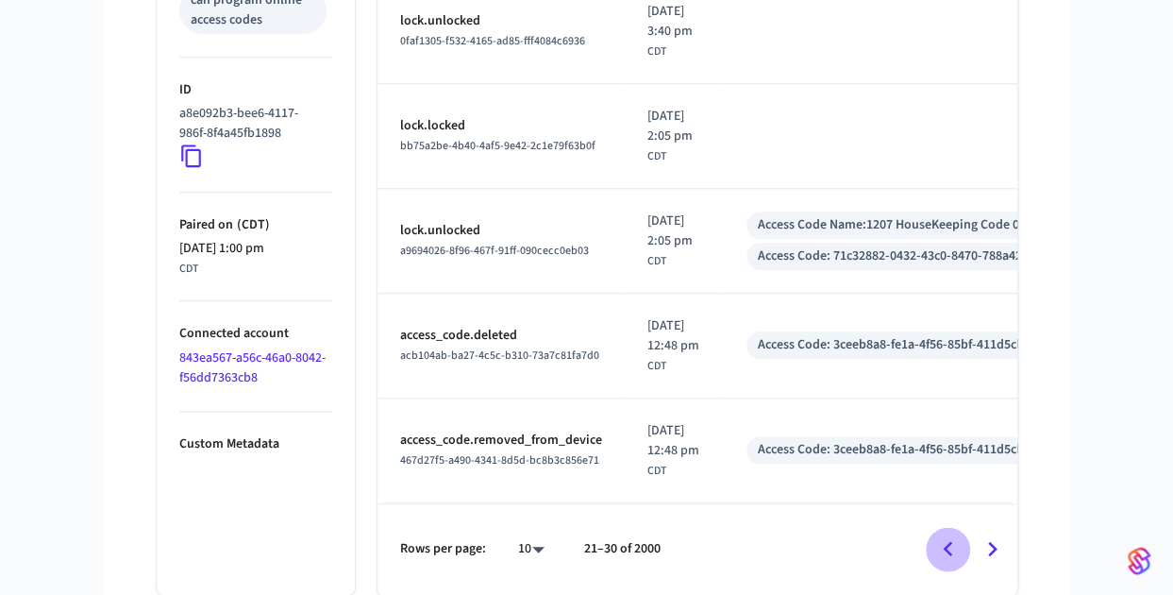
click at [944, 545] on icon "Go to previous page" at bounding box center [948, 548] width 29 height 29
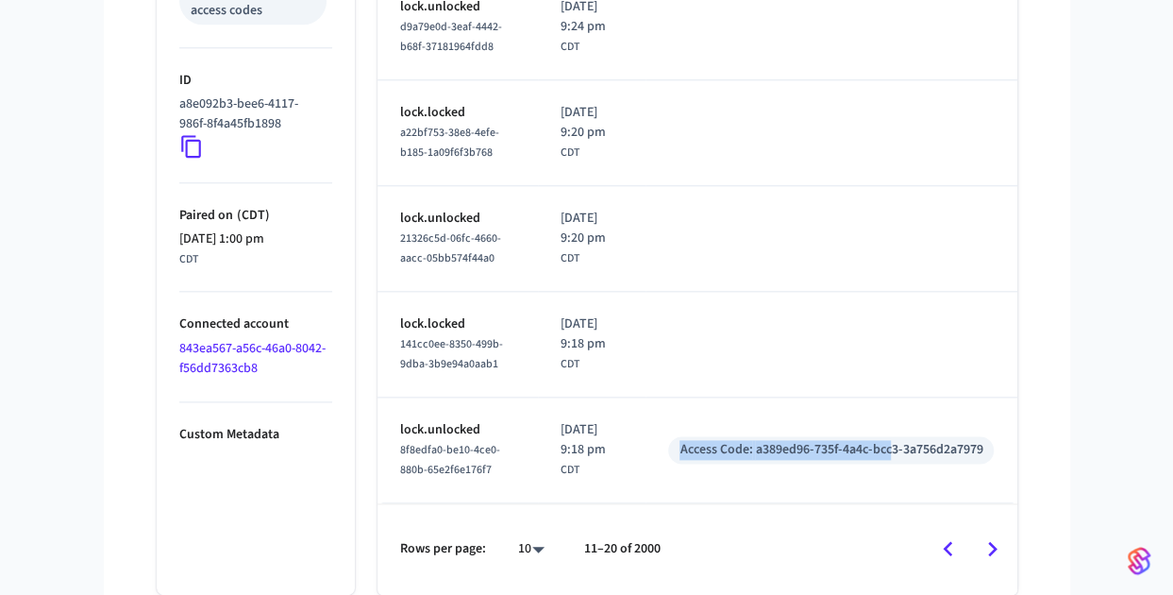
drag, startPoint x: 679, startPoint y: 447, endPoint x: 891, endPoint y: 465, distance: 213.2
click at [891, 465] on td "Access Code: a389ed96-735f-4a4c-bcc3-3a756d2a7979" at bounding box center [831, 450] width 371 height 106
drag, startPoint x: 772, startPoint y: 448, endPoint x: 927, endPoint y: 450, distance: 154.8
click at [927, 450] on div "Access Code: a389ed96-735f-4a4c-bcc3-3a756d2a7979" at bounding box center [831, 450] width 303 height 20
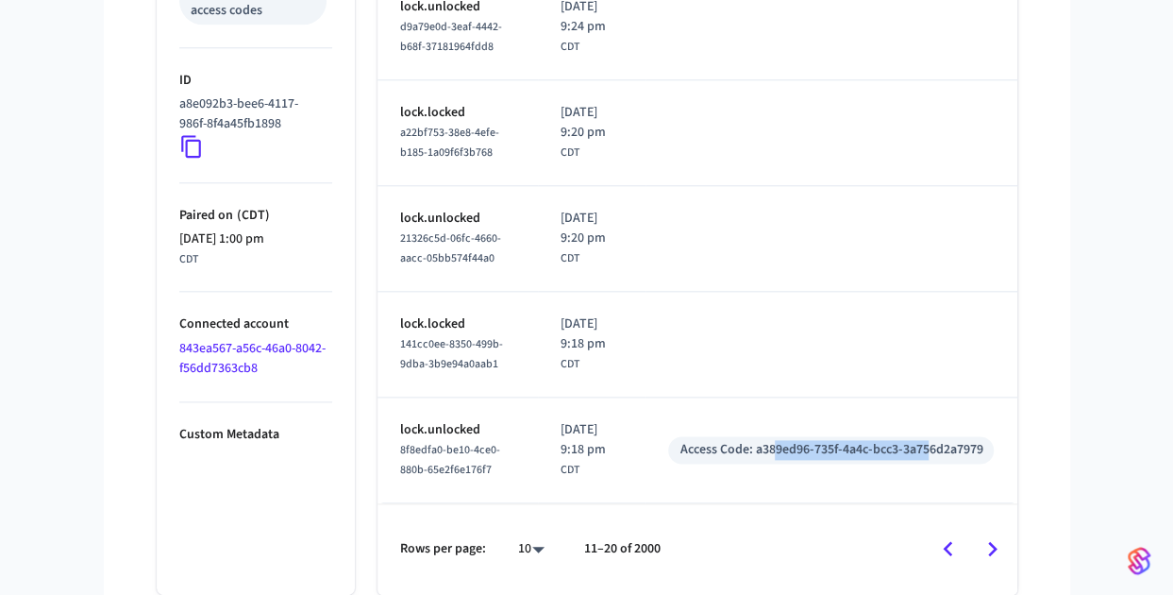
click at [927, 450] on div "Access Code: a389ed96-735f-4a4c-bcc3-3a756d2a7979" at bounding box center [831, 450] width 303 height 20
click at [1001, 552] on icon "Go to next page" at bounding box center [992, 548] width 29 height 29
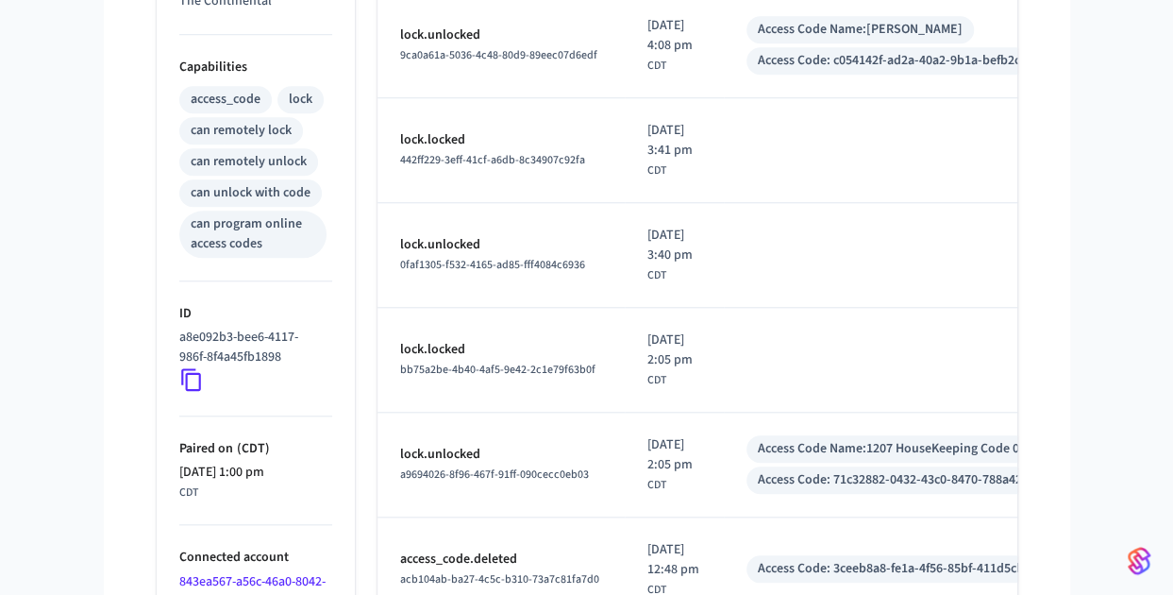
scroll to position [1006, 0]
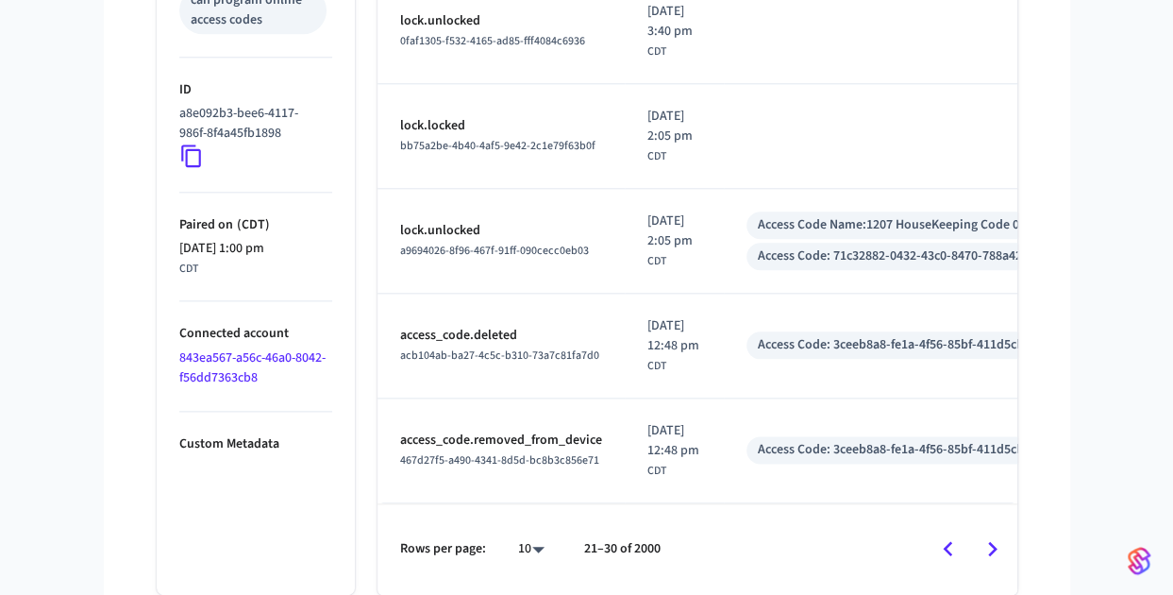
drag, startPoint x: 959, startPoint y: 558, endPoint x: 953, endPoint y: 571, distance: 14.8
click at [953, 571] on div "Rows per page: 10 ** 21–30 of 2000" at bounding box center [698, 549] width 640 height 92
click at [952, 556] on icon "Go to previous page" at bounding box center [948, 548] width 29 height 29
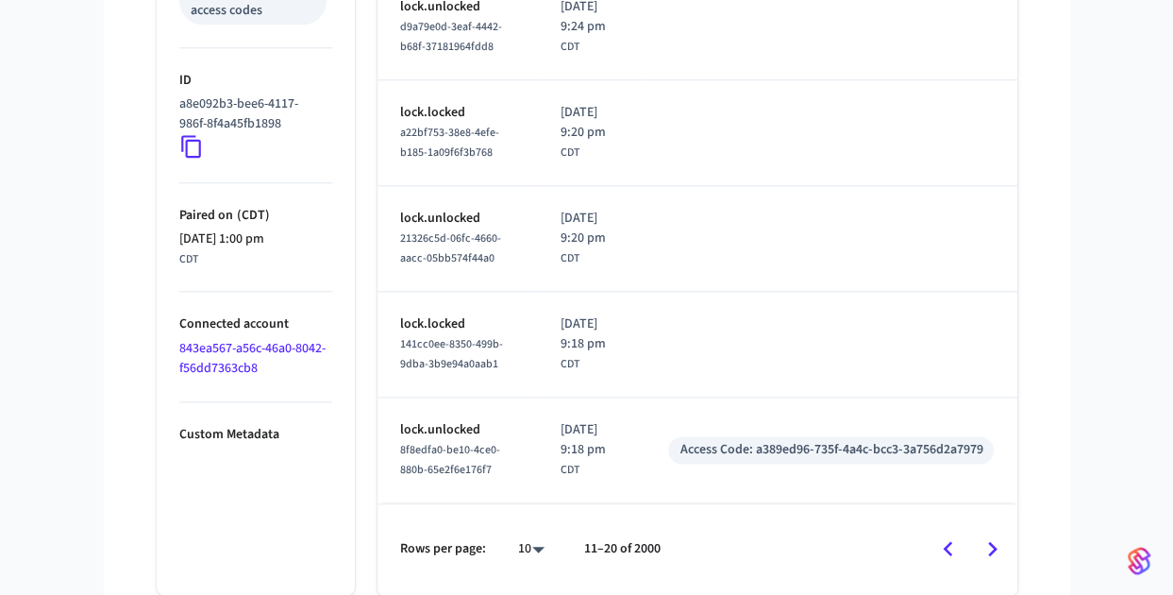
scroll to position [988, 0]
drag, startPoint x: 707, startPoint y: 458, endPoint x: 959, endPoint y: 487, distance: 253.7
click at [959, 487] on td "Access Code: a389ed96-735f-4a4c-bcc3-3a756d2a7979" at bounding box center [831, 450] width 371 height 106
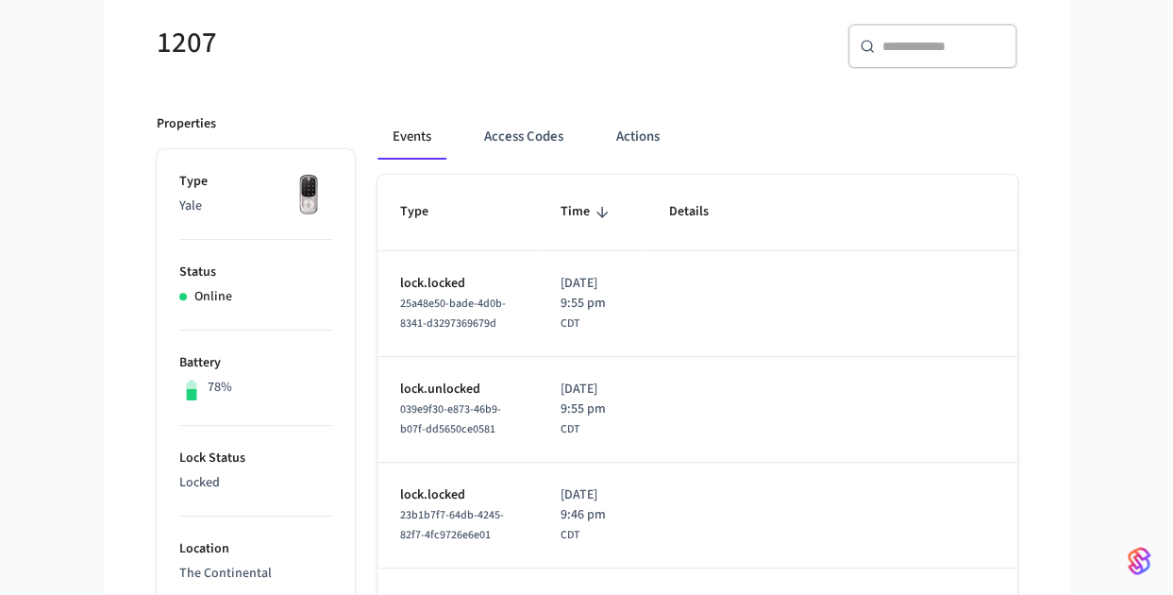
scroll to position [0, 0]
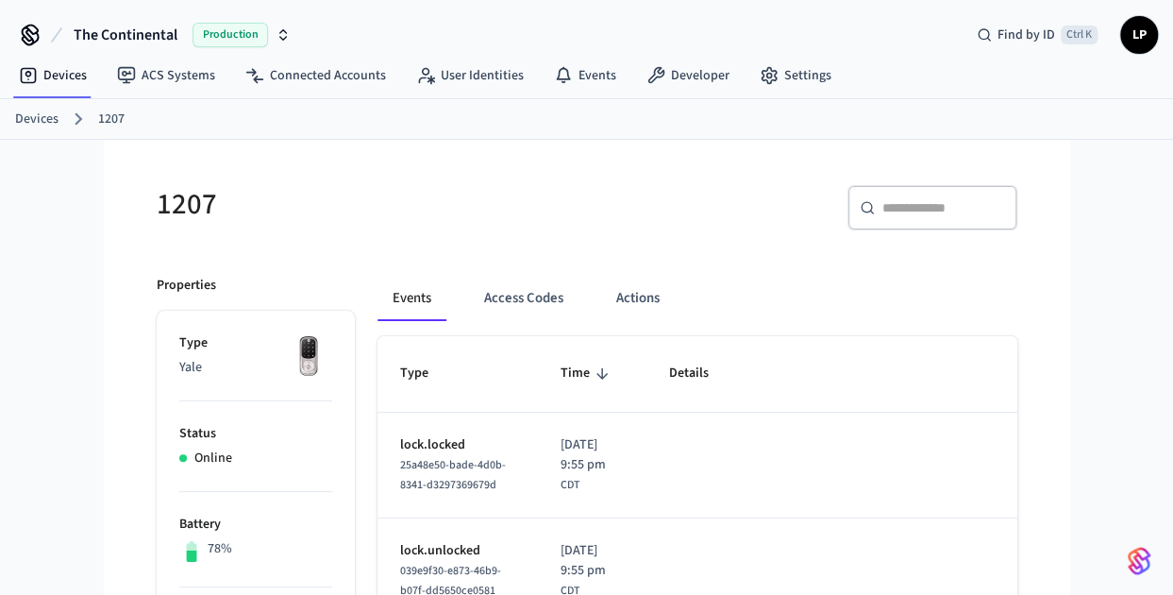
click at [451, 197] on h5 "1207" at bounding box center [366, 204] width 419 height 39
